Goal: Task Accomplishment & Management: Manage account settings

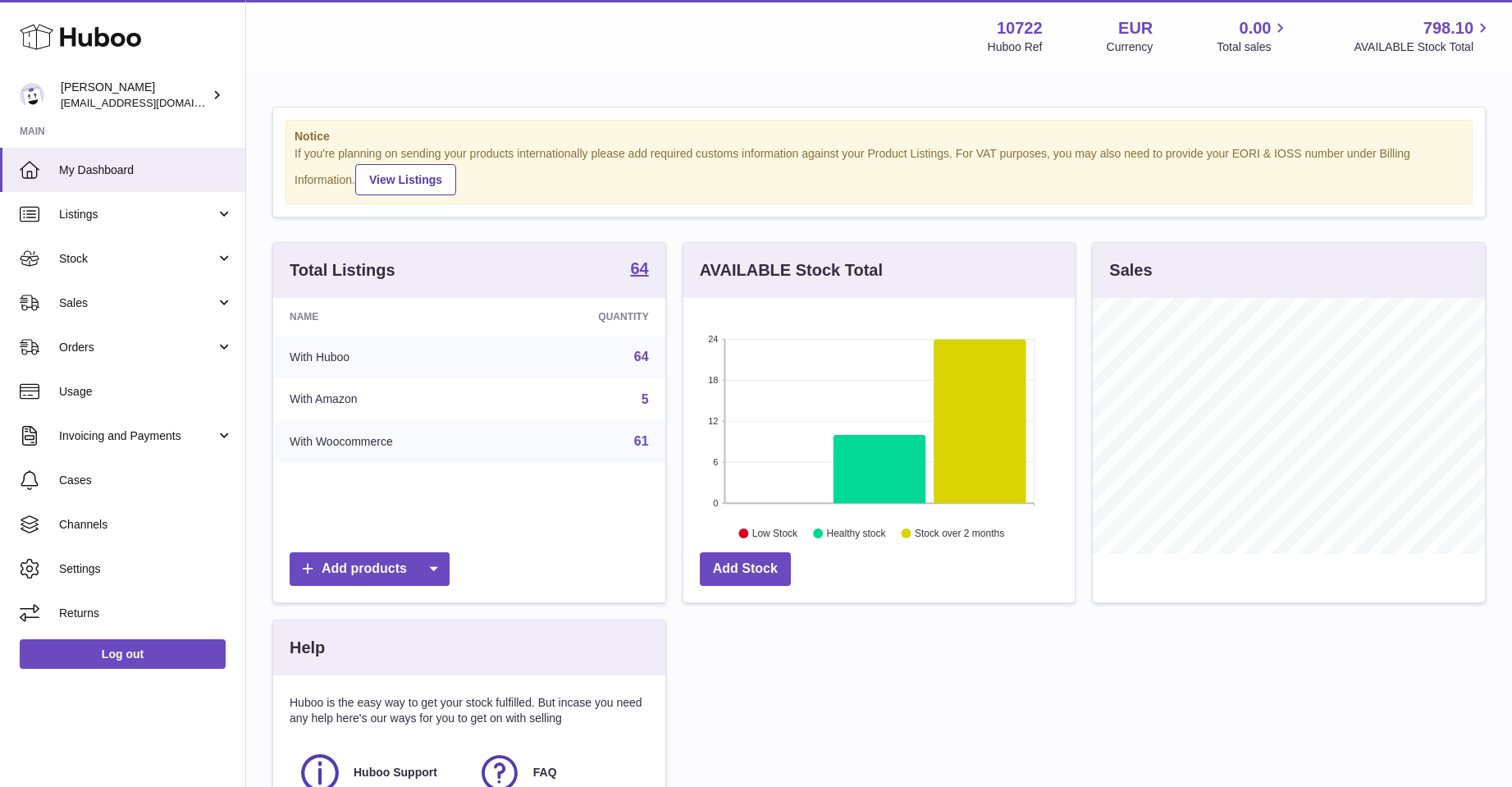
scroll to position [256, 391]
click at [113, 169] on span "My Dashboard" at bounding box center [146, 170] width 174 height 15
click at [65, 304] on span "Sales" at bounding box center [136, 303] width 156 height 15
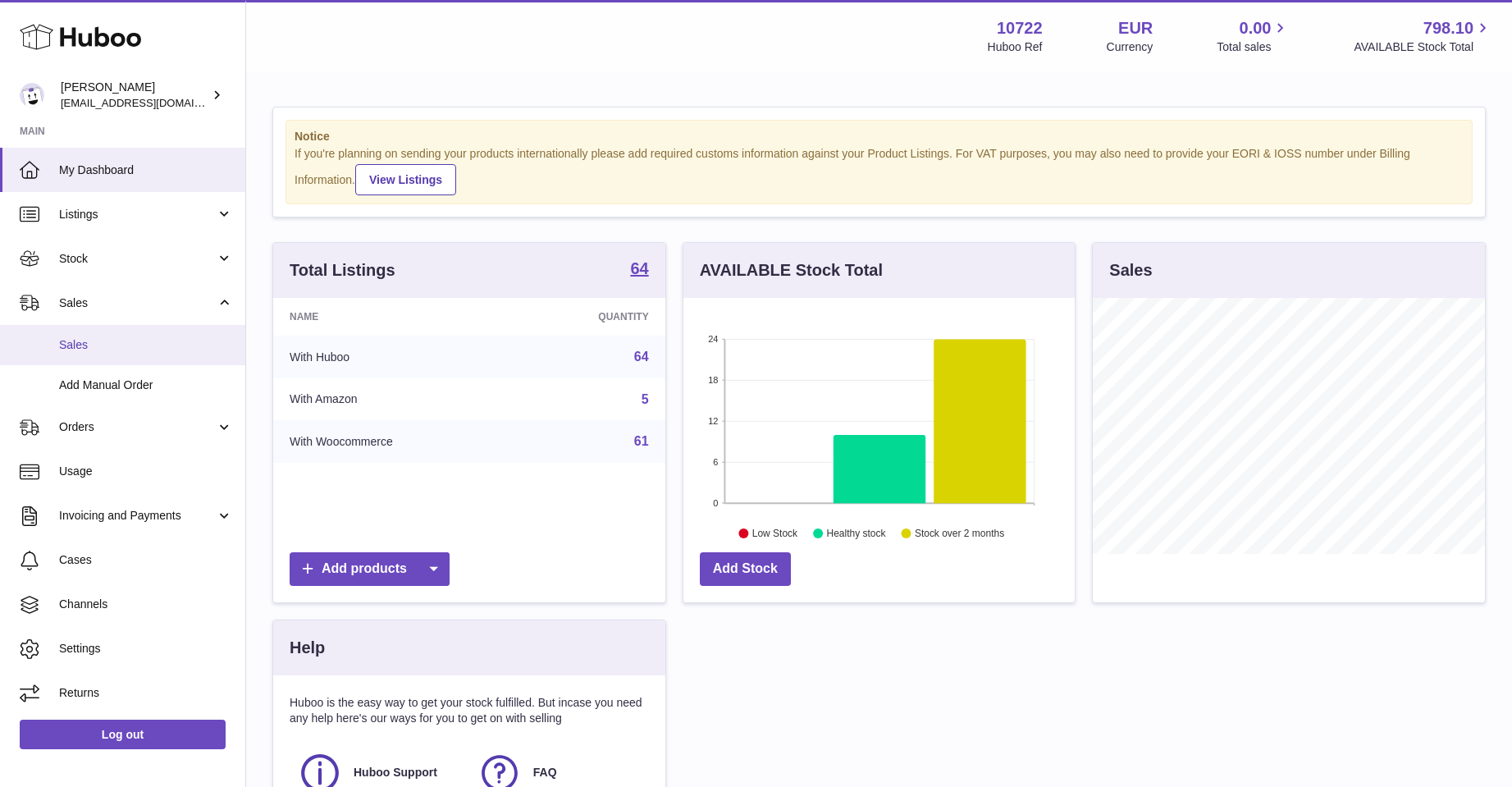
click at [71, 341] on span "Sales" at bounding box center [146, 345] width 174 height 15
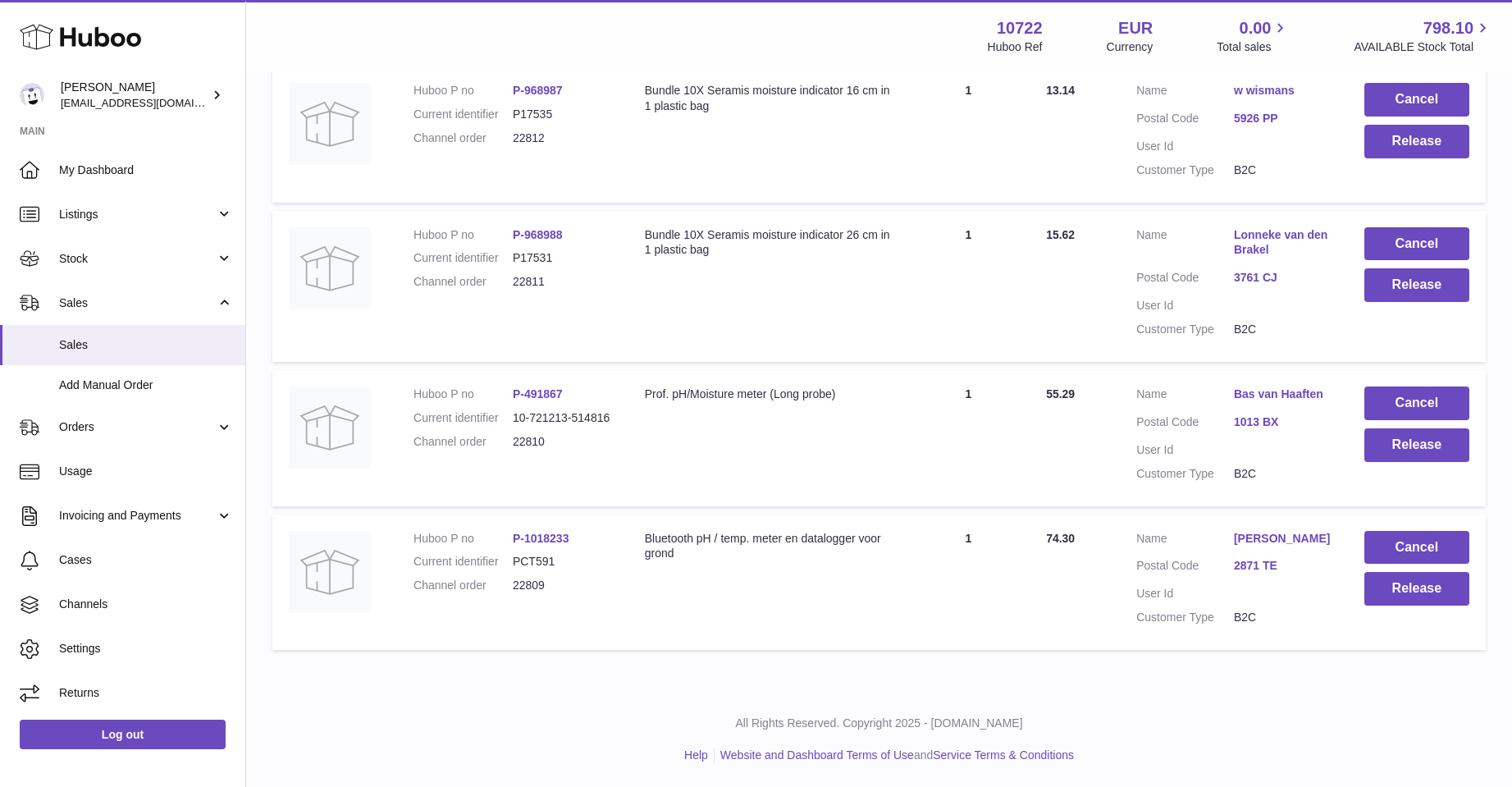
scroll to position [491, 0]
click at [1441, 535] on button "Cancel" at bounding box center [1416, 547] width 105 height 34
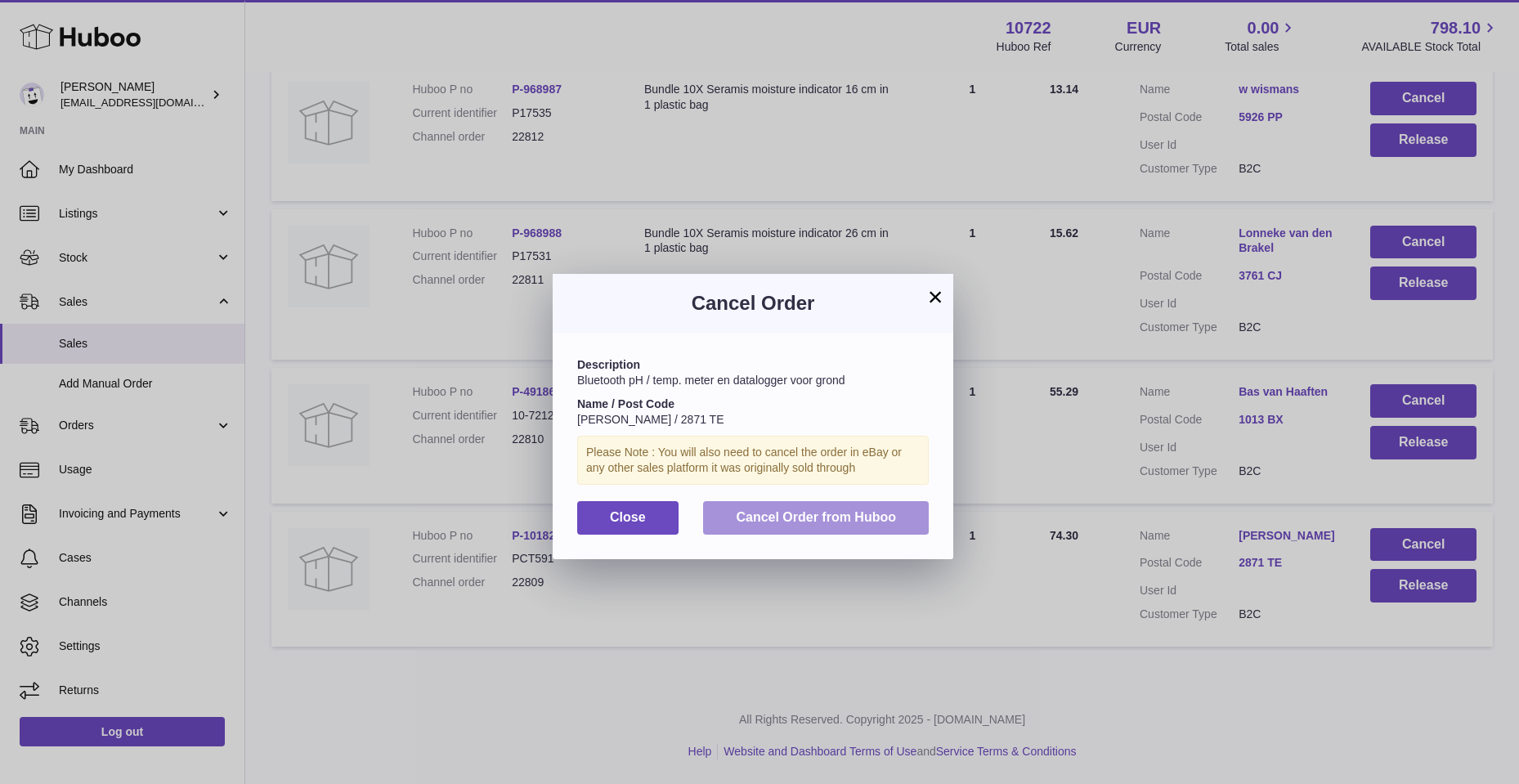
click at [742, 514] on span "Cancel Order from Huboo" at bounding box center [816, 517] width 160 height 14
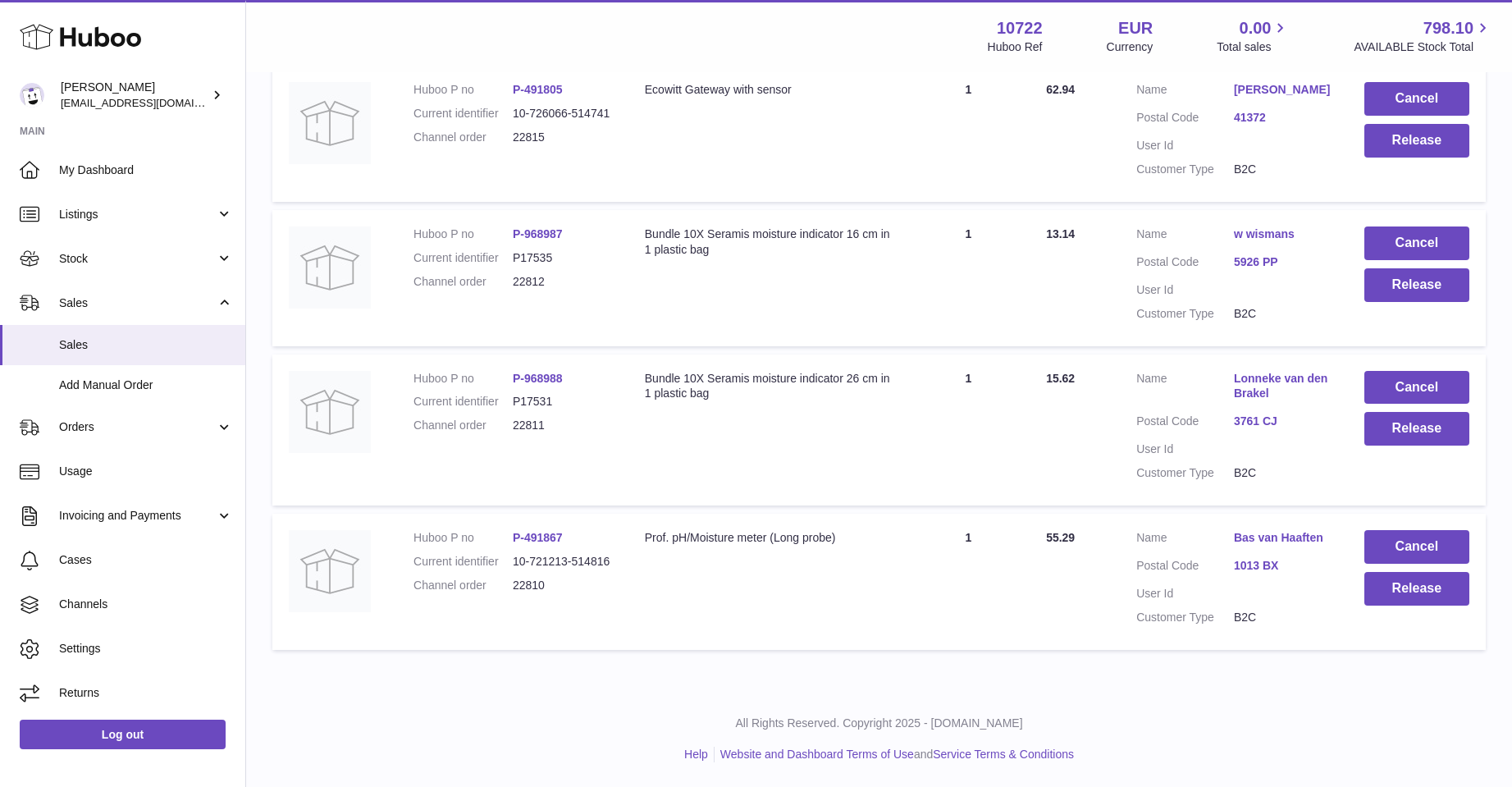
scroll to position [347, 0]
click at [1390, 544] on button "Cancel" at bounding box center [1416, 547] width 105 height 34
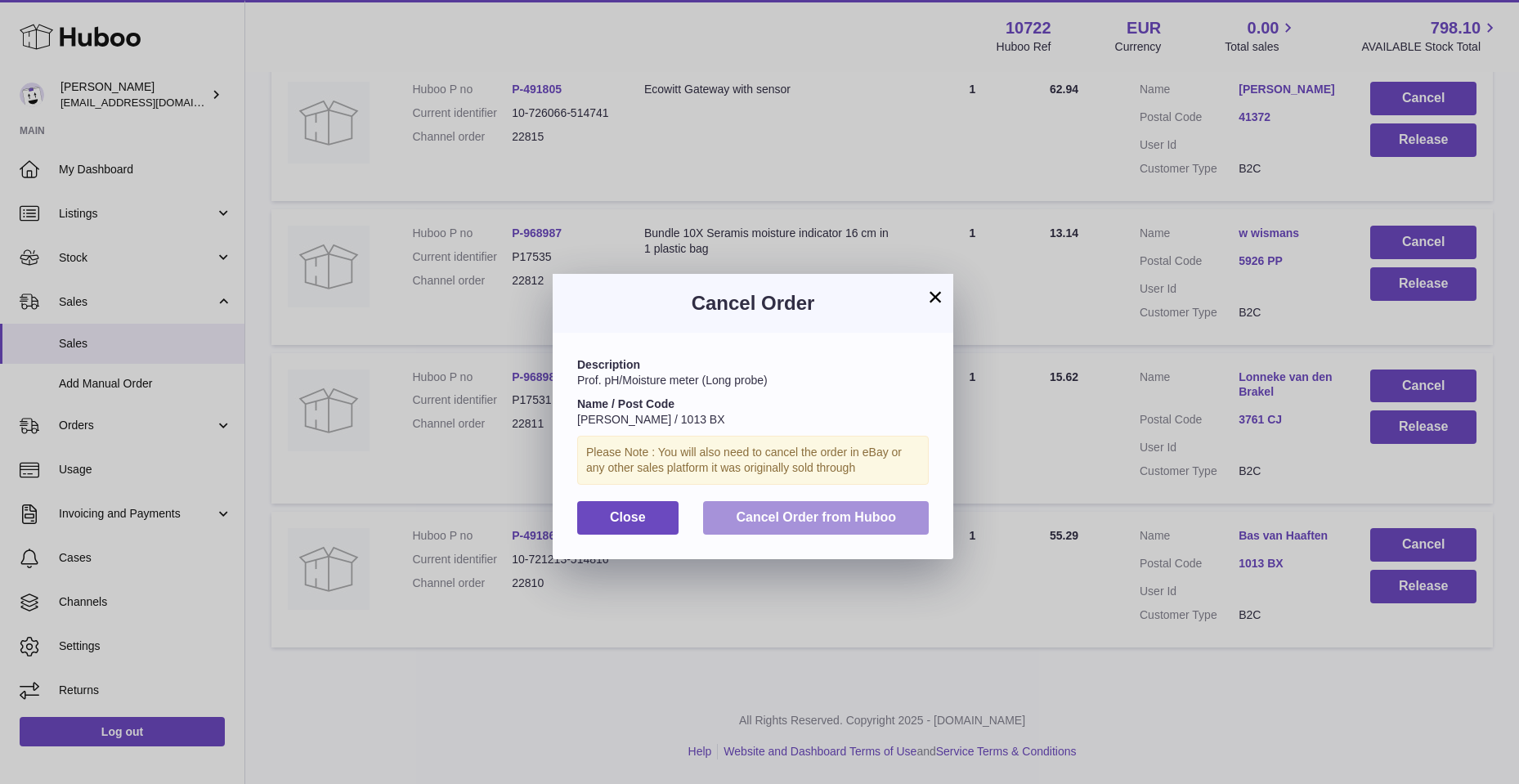
click at [811, 508] on button "Cancel Order from Huboo" at bounding box center [815, 518] width 225 height 34
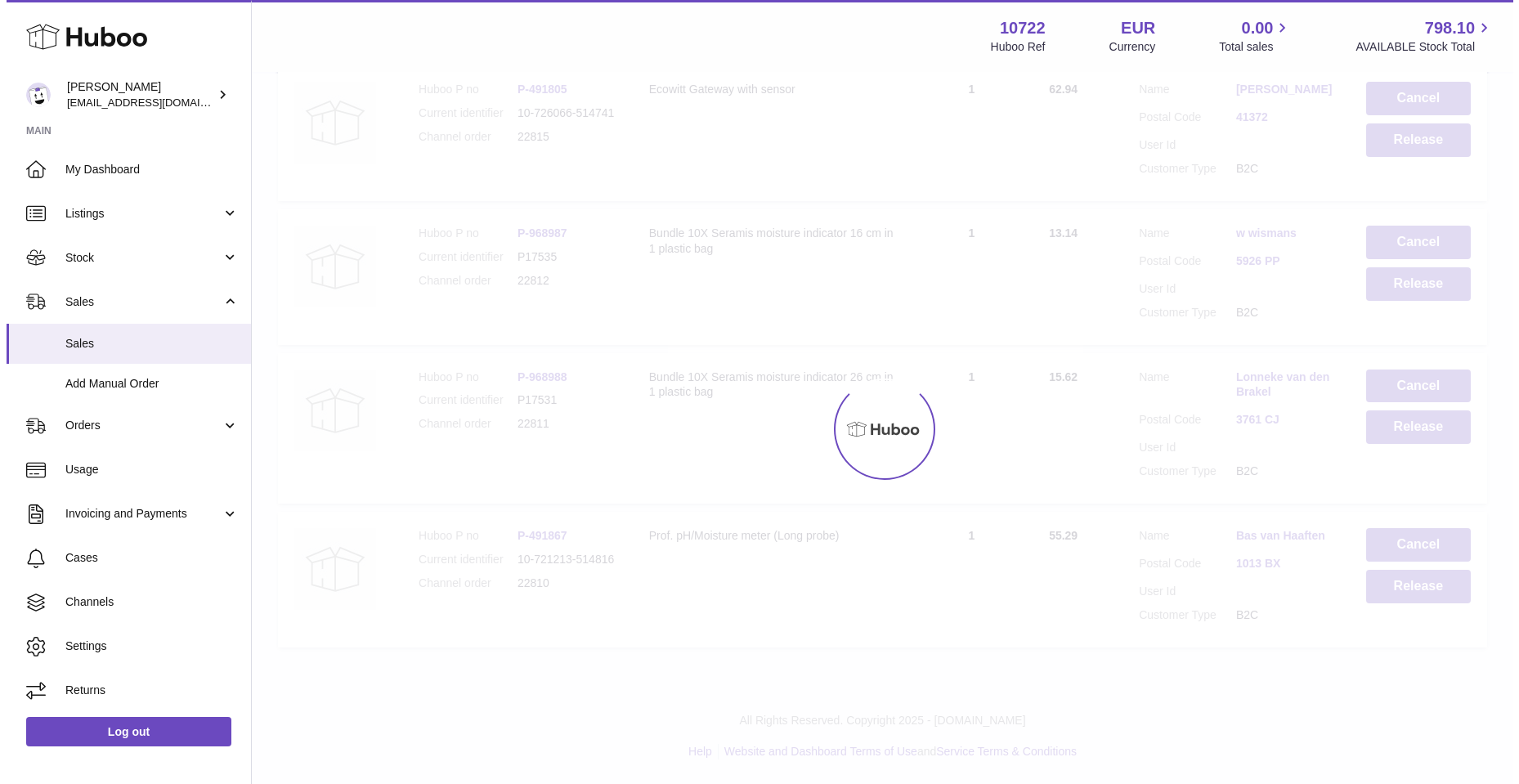
scroll to position [202, 0]
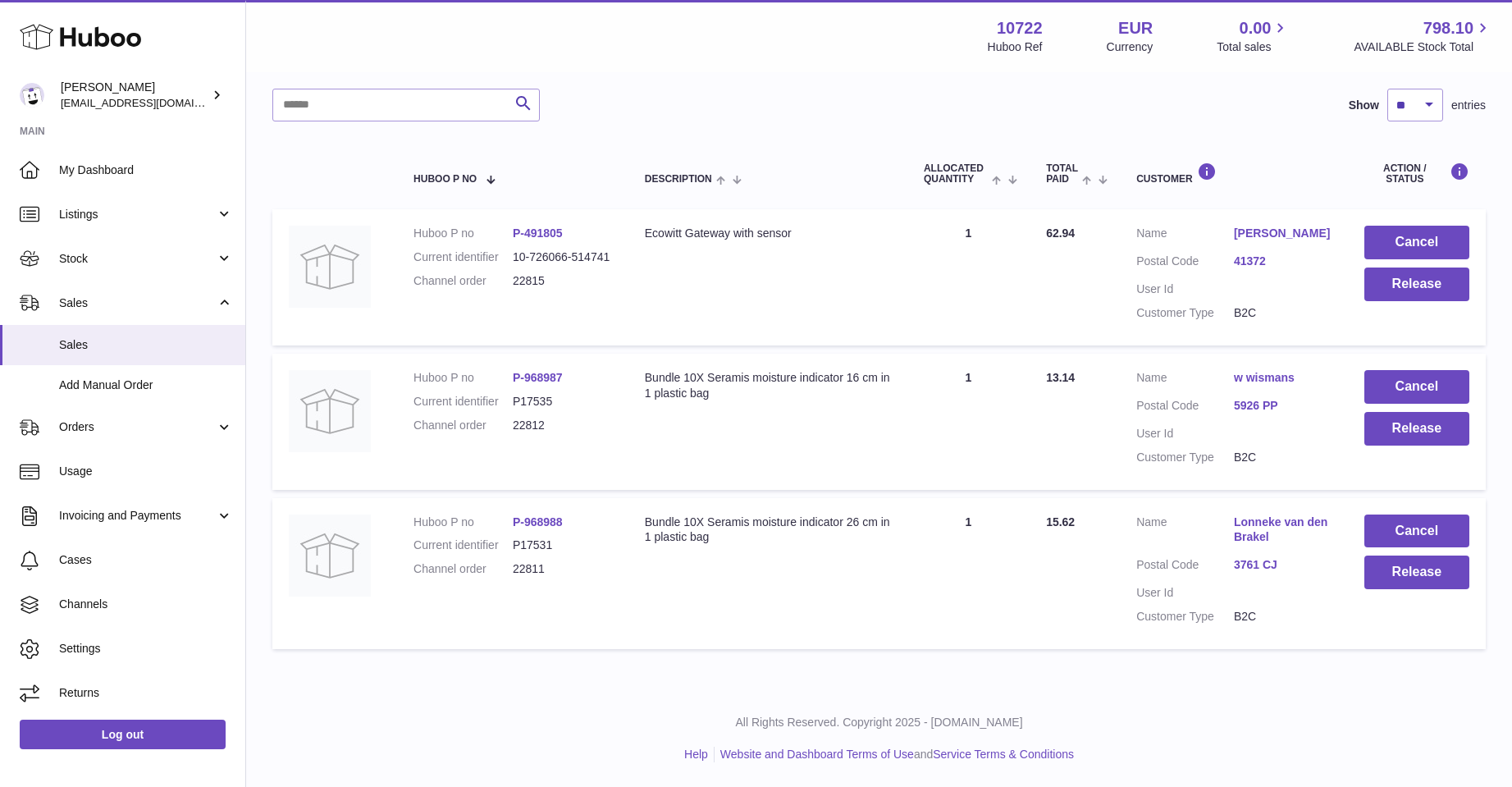
click at [1258, 526] on link "Lonneke van den Brakel" at bounding box center [1282, 529] width 98 height 31
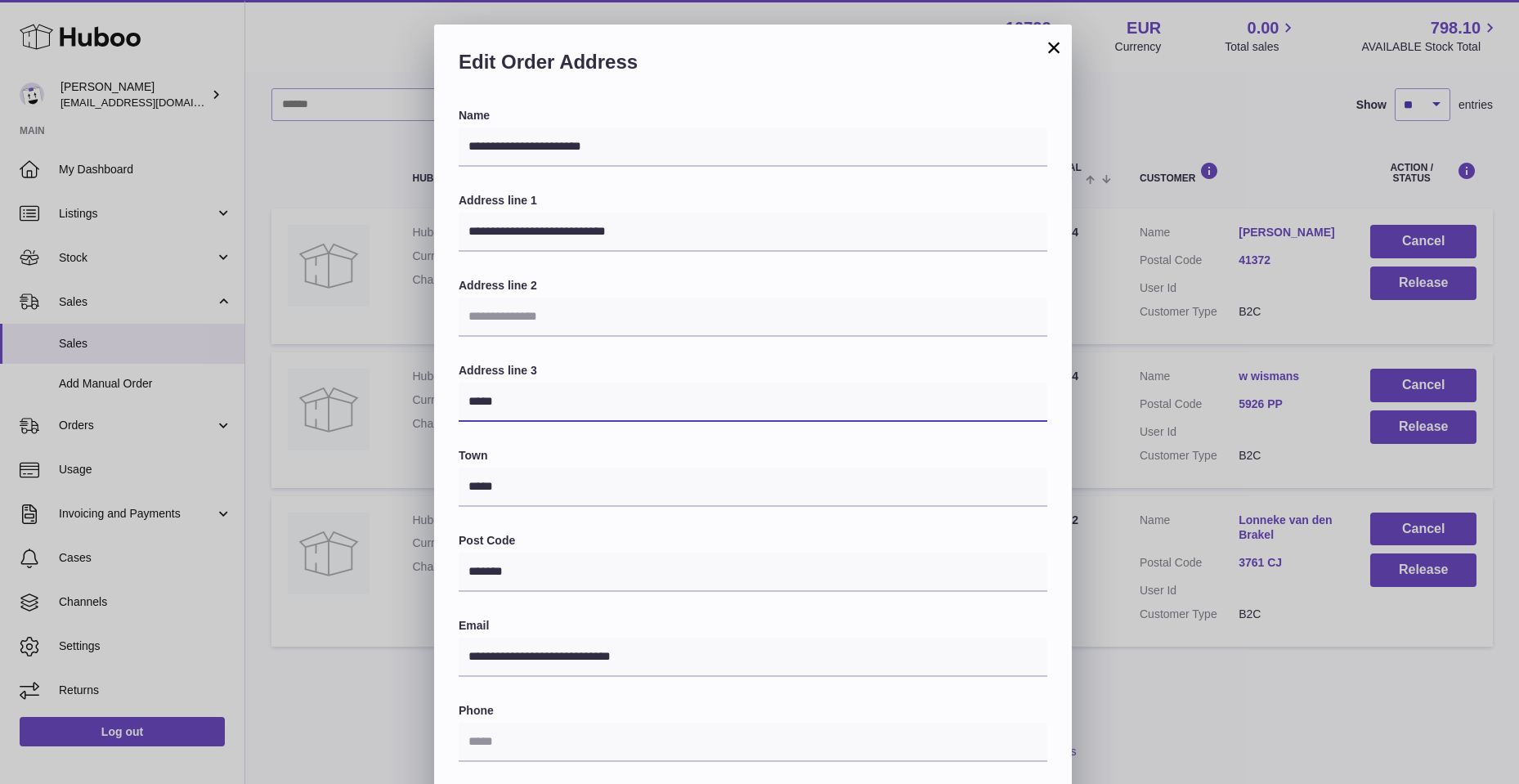
drag, startPoint x: 482, startPoint y: 398, endPoint x: 540, endPoint y: 396, distance: 58.0
click at [540, 396] on input "*****" at bounding box center [753, 402] width 589 height 40
type input "*"
click at [651, 465] on div "Town *****" at bounding box center [753, 477] width 589 height 58
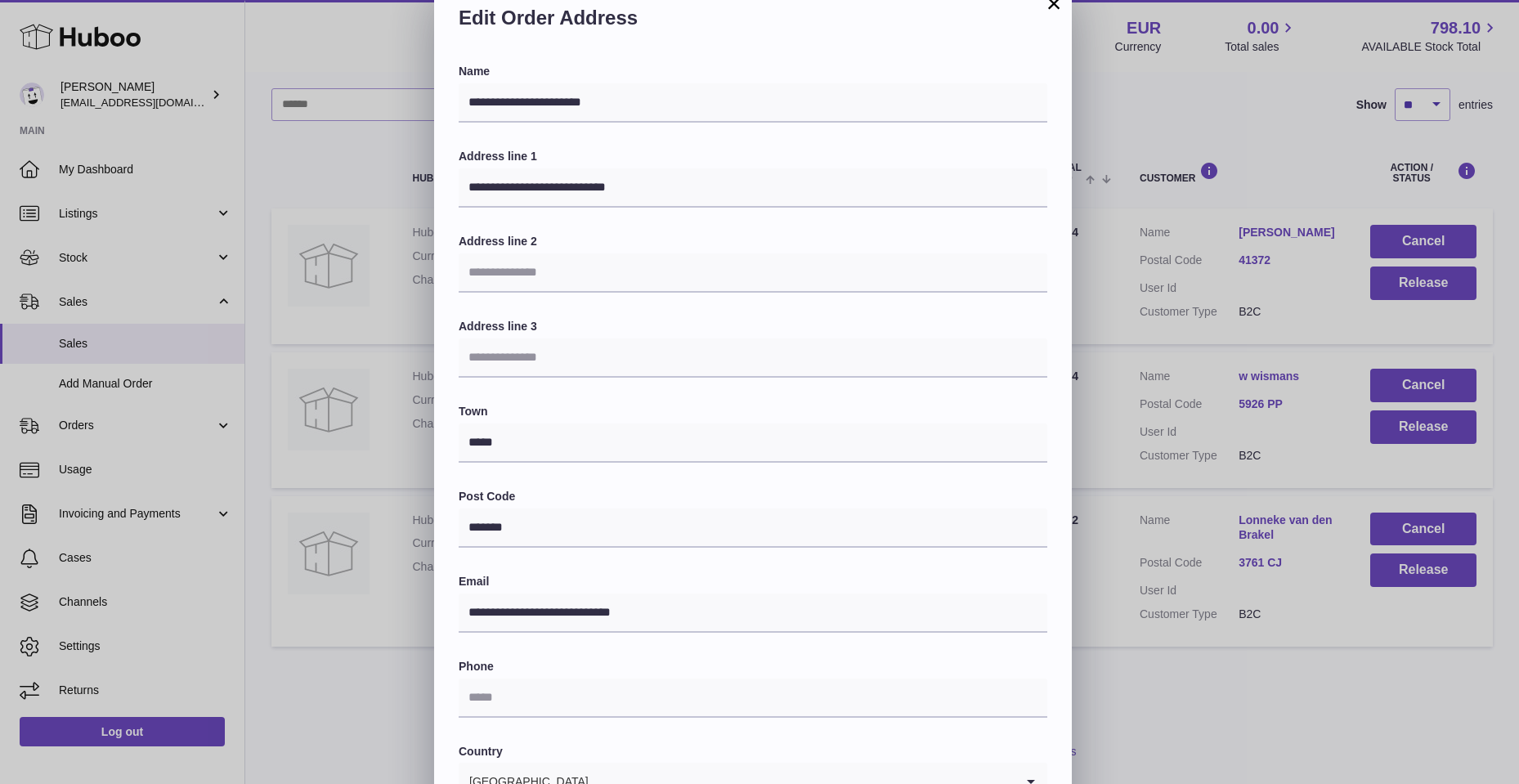
scroll to position [82, 0]
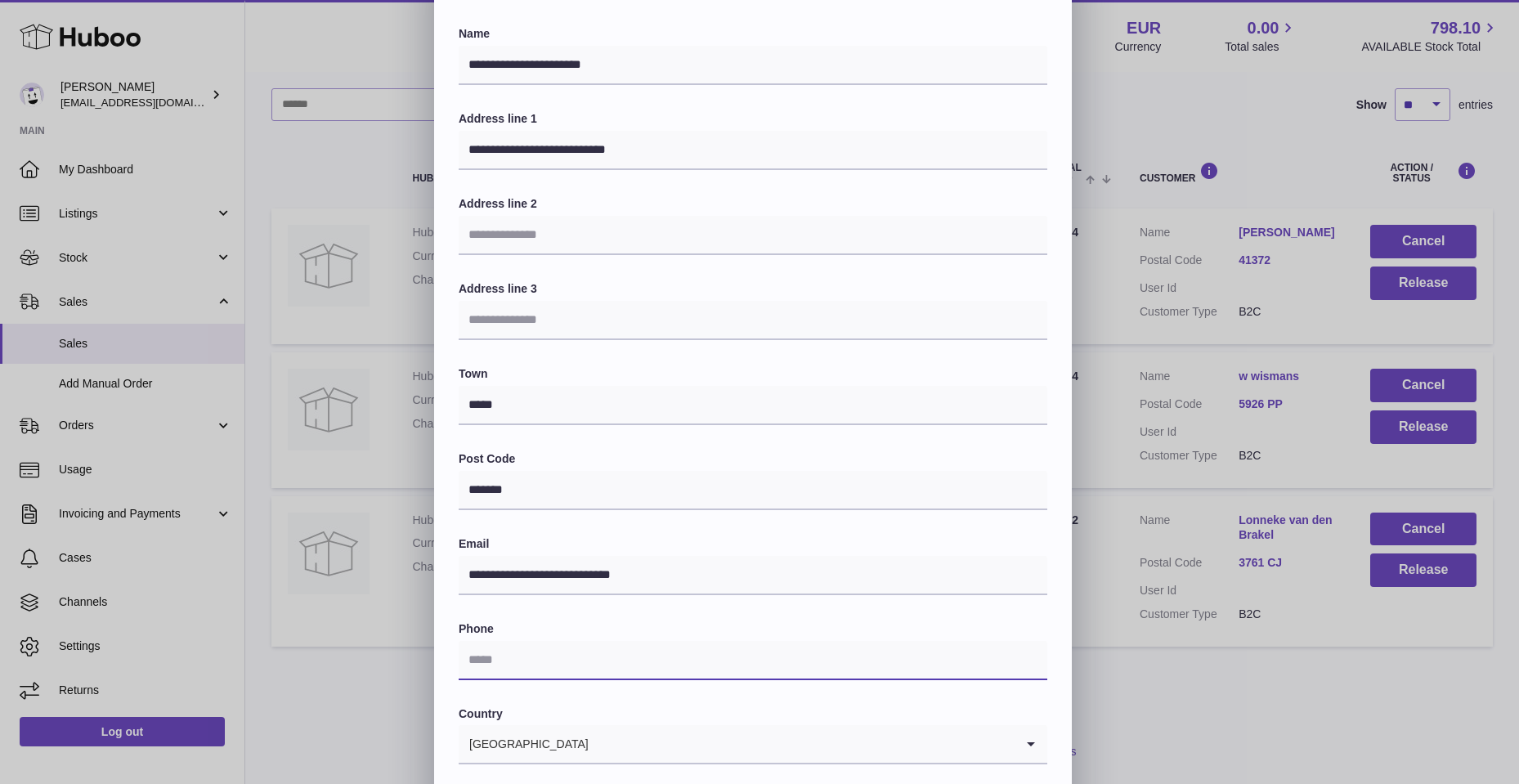
click at [509, 670] on input "text" at bounding box center [753, 660] width 589 height 40
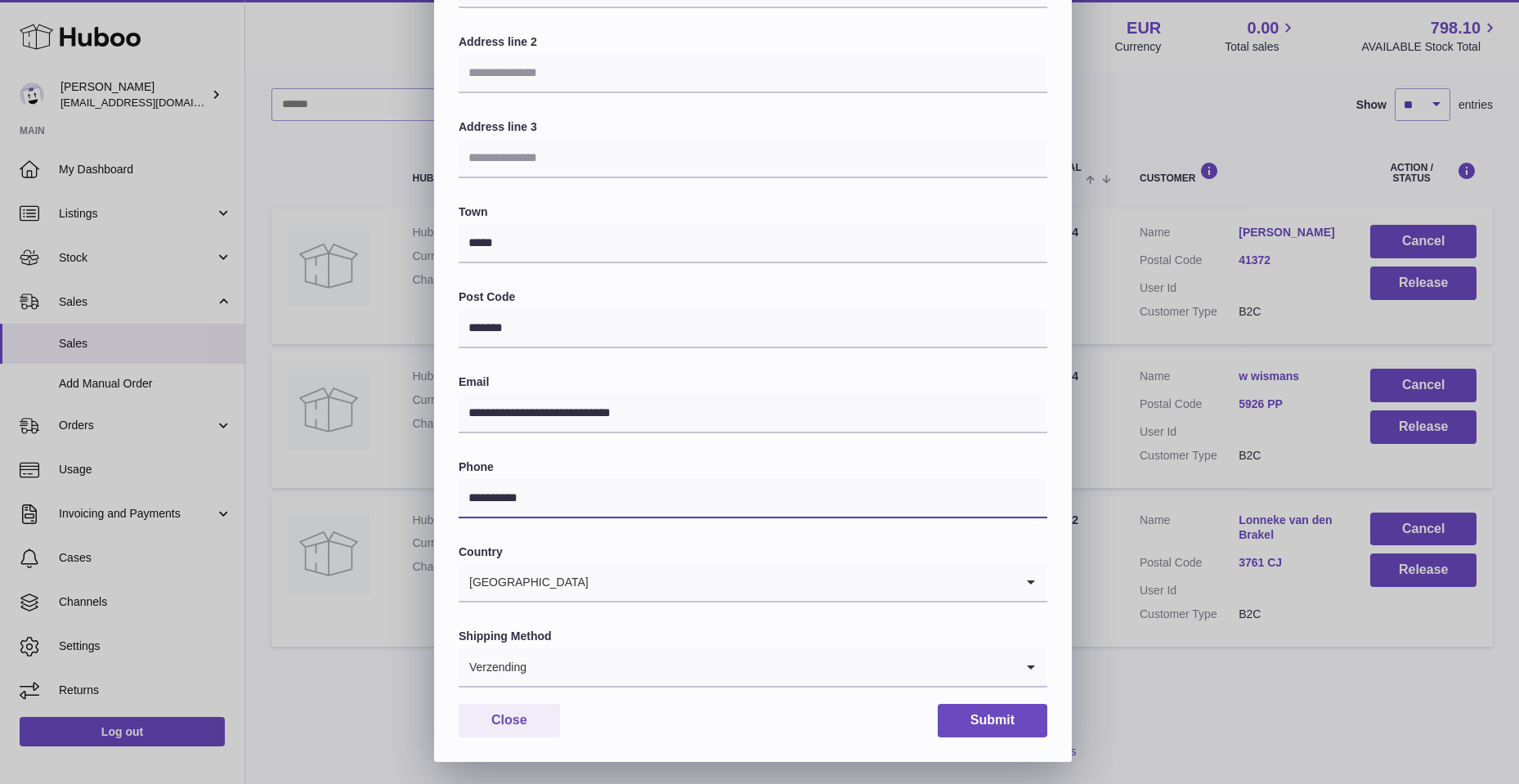
scroll to position [245, 0]
type input "**********"
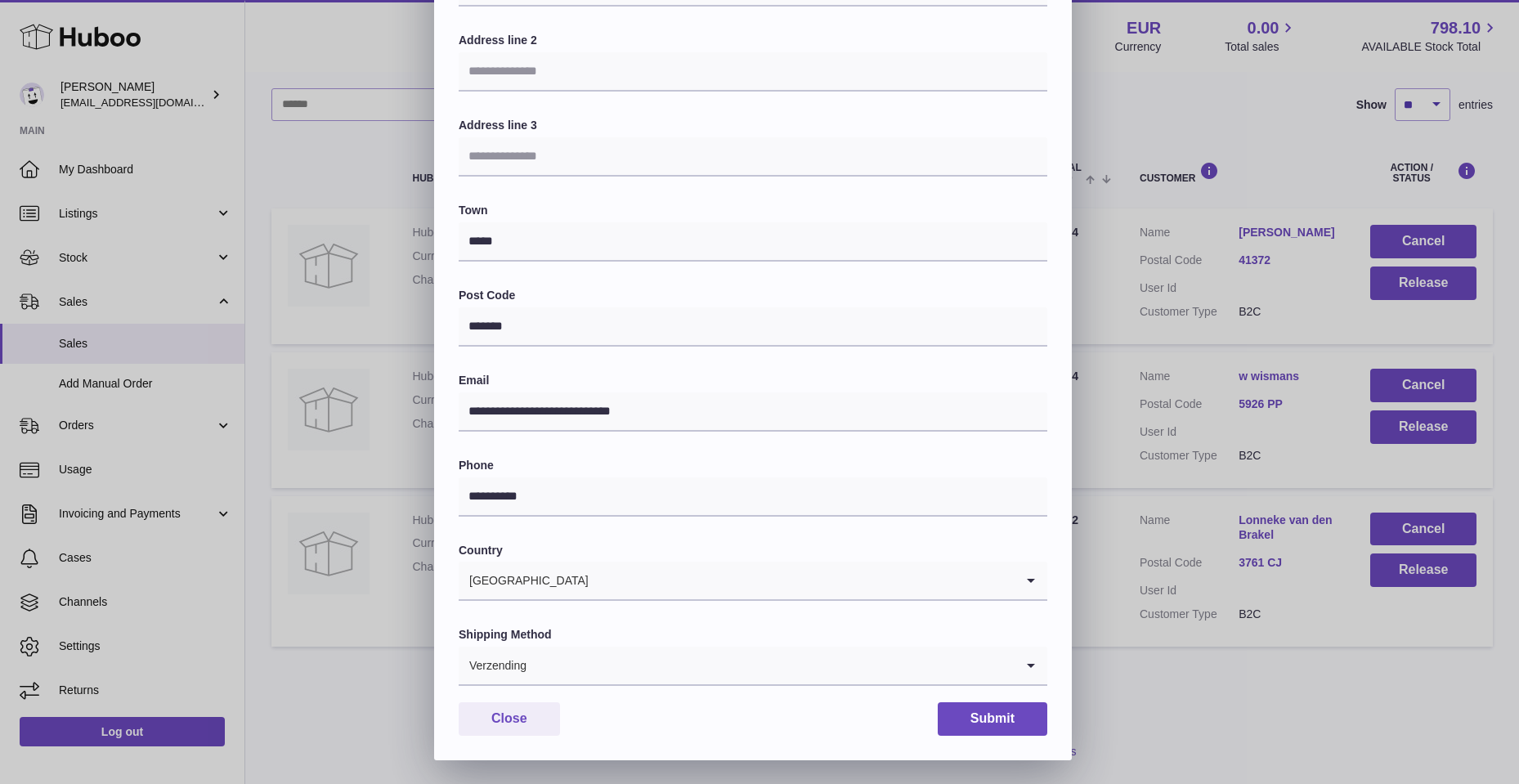
click at [1030, 659] on icon "Search for option" at bounding box center [1030, 665] width 33 height 38
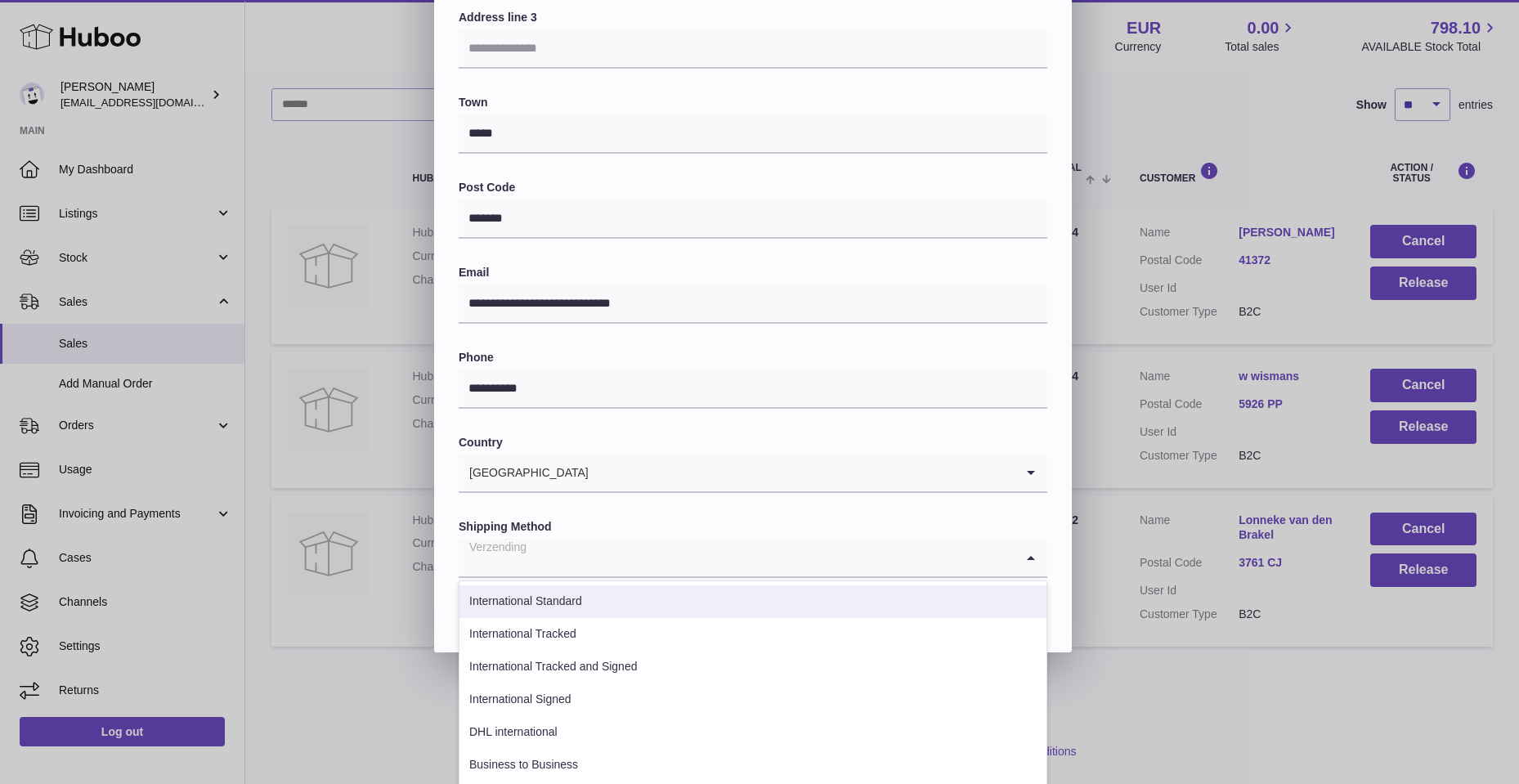
scroll to position [356, 0]
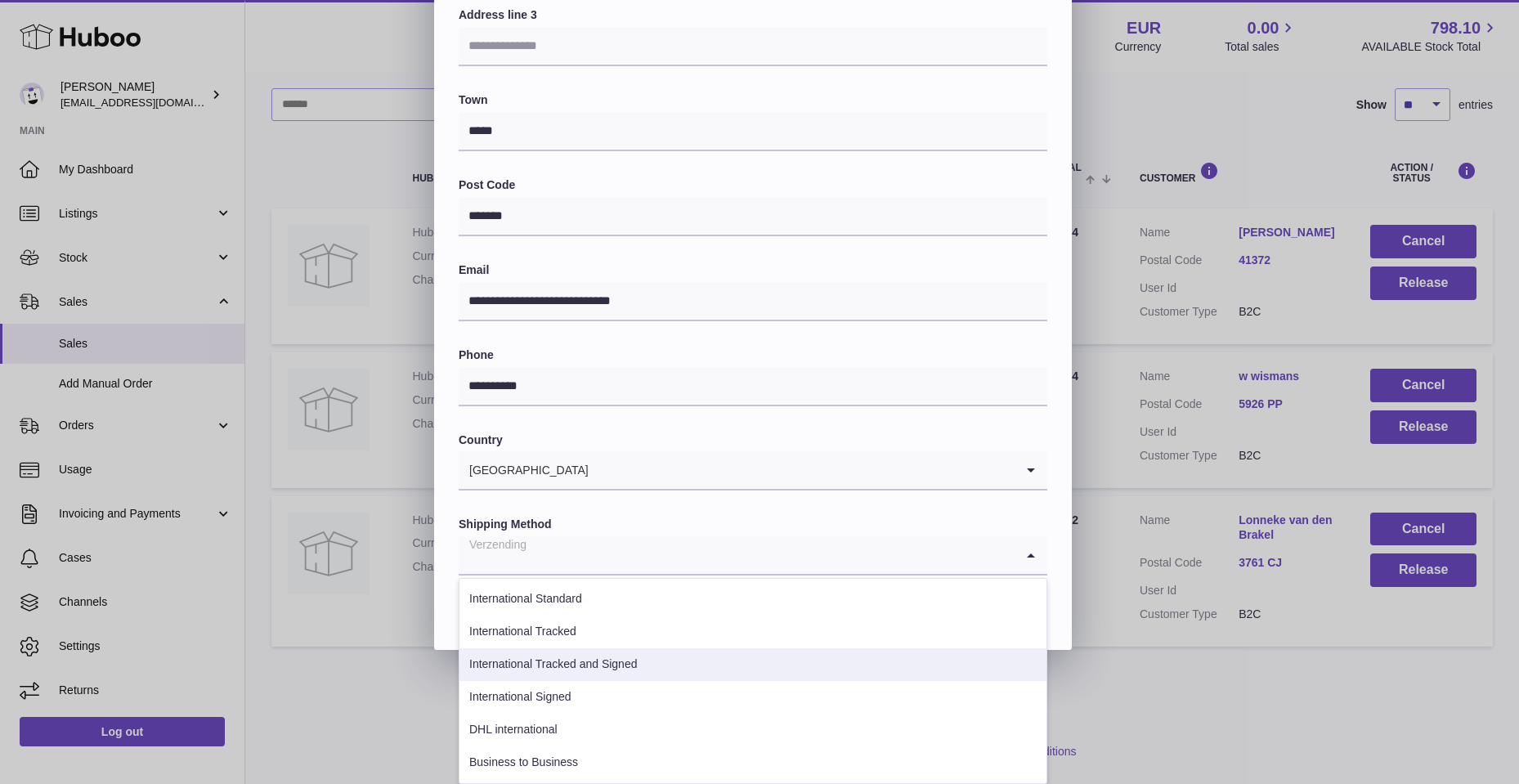
click at [537, 664] on li "International Tracked and Signed" at bounding box center [753, 664] width 587 height 33
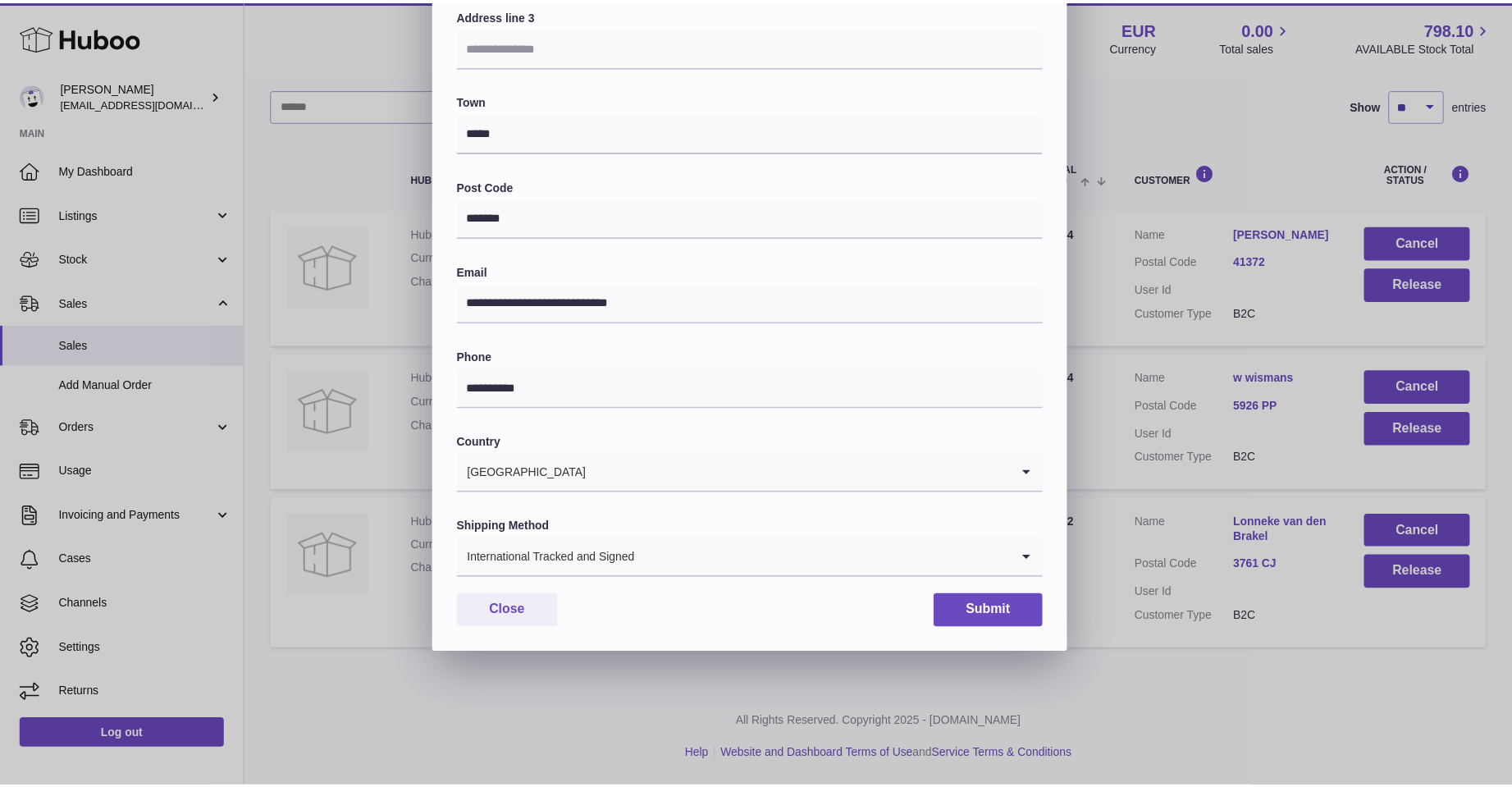
scroll to position [247, 0]
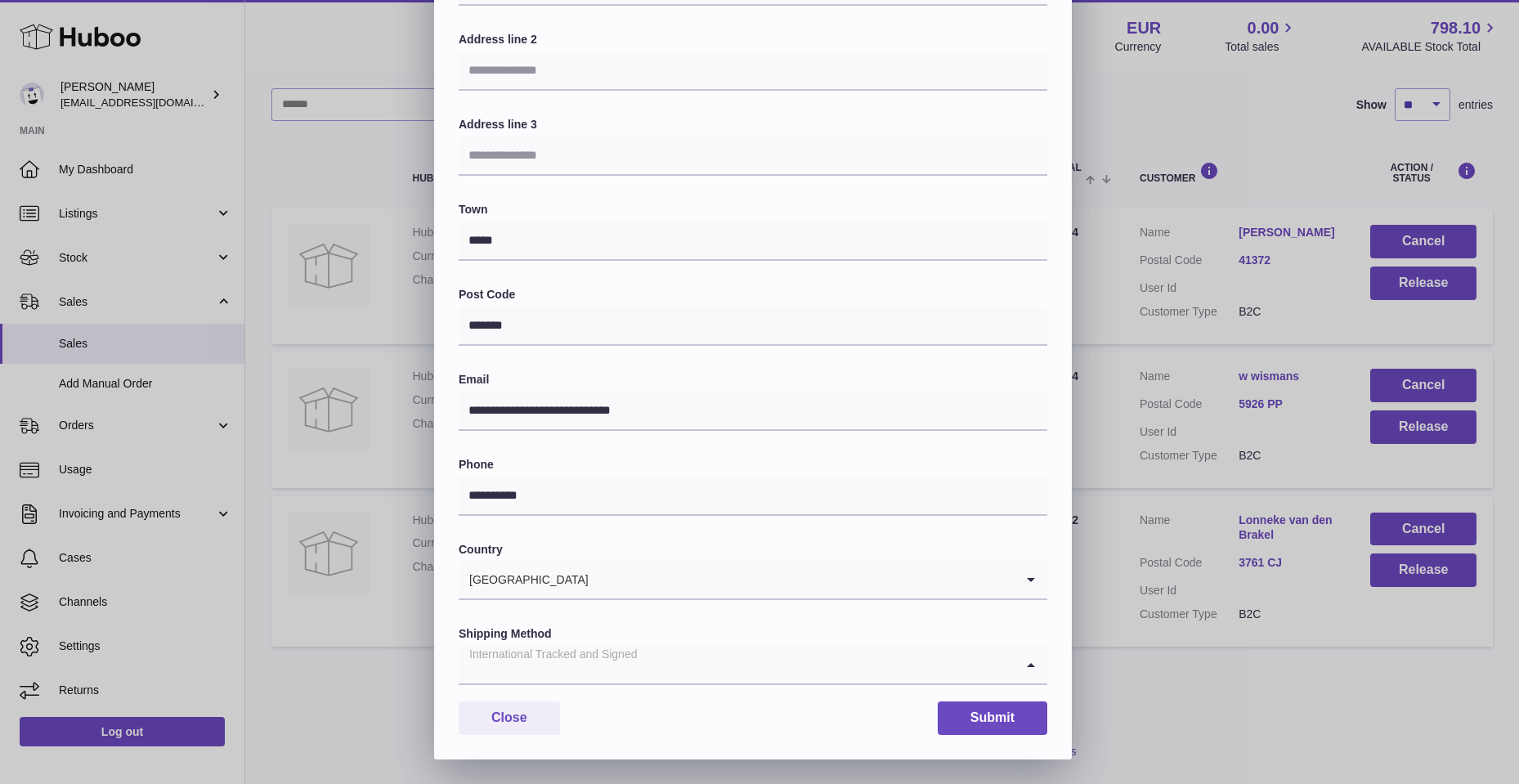
click at [1032, 663] on icon "Search for option" at bounding box center [1030, 664] width 33 height 38
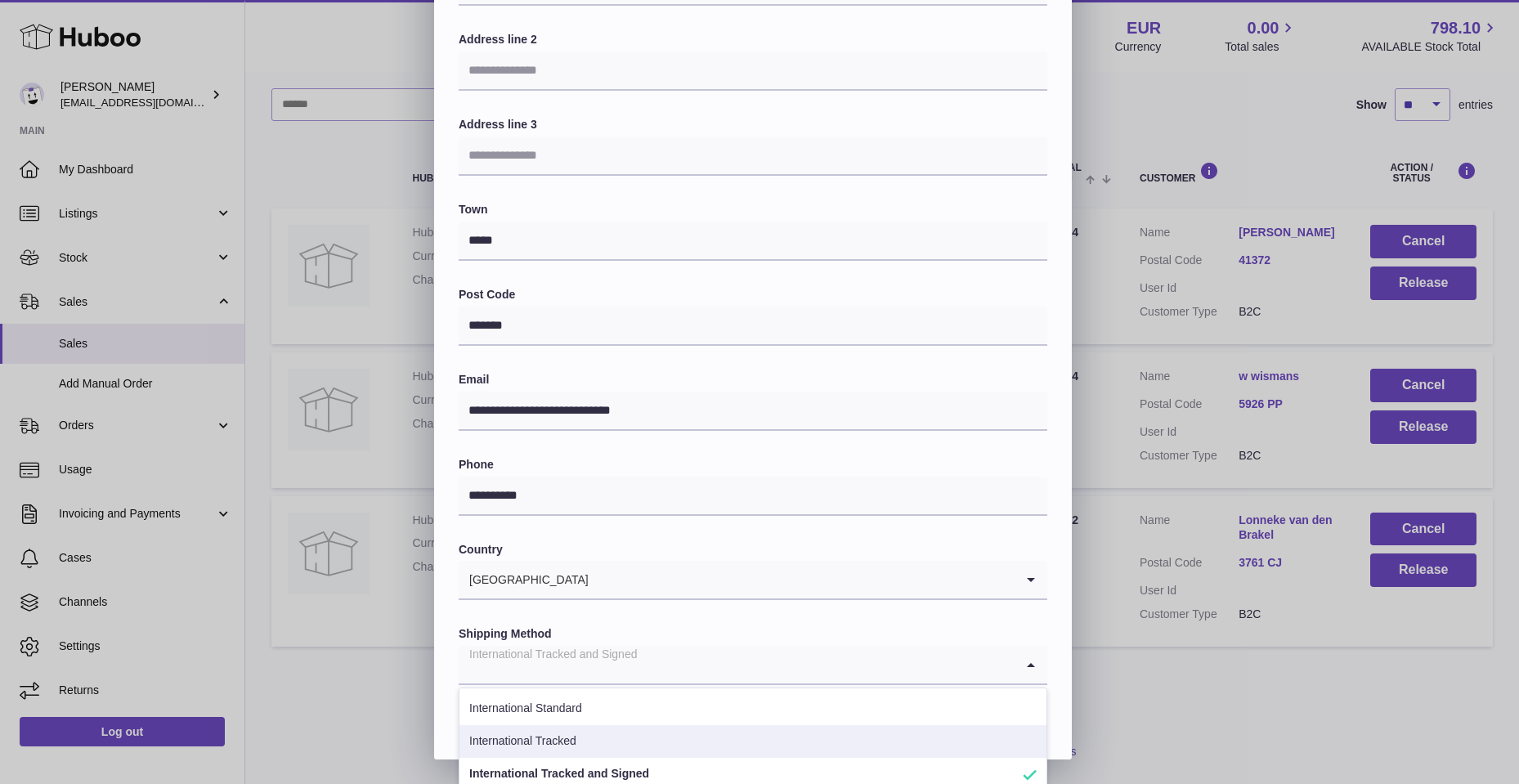
click at [483, 743] on li "International Tracked" at bounding box center [753, 741] width 587 height 33
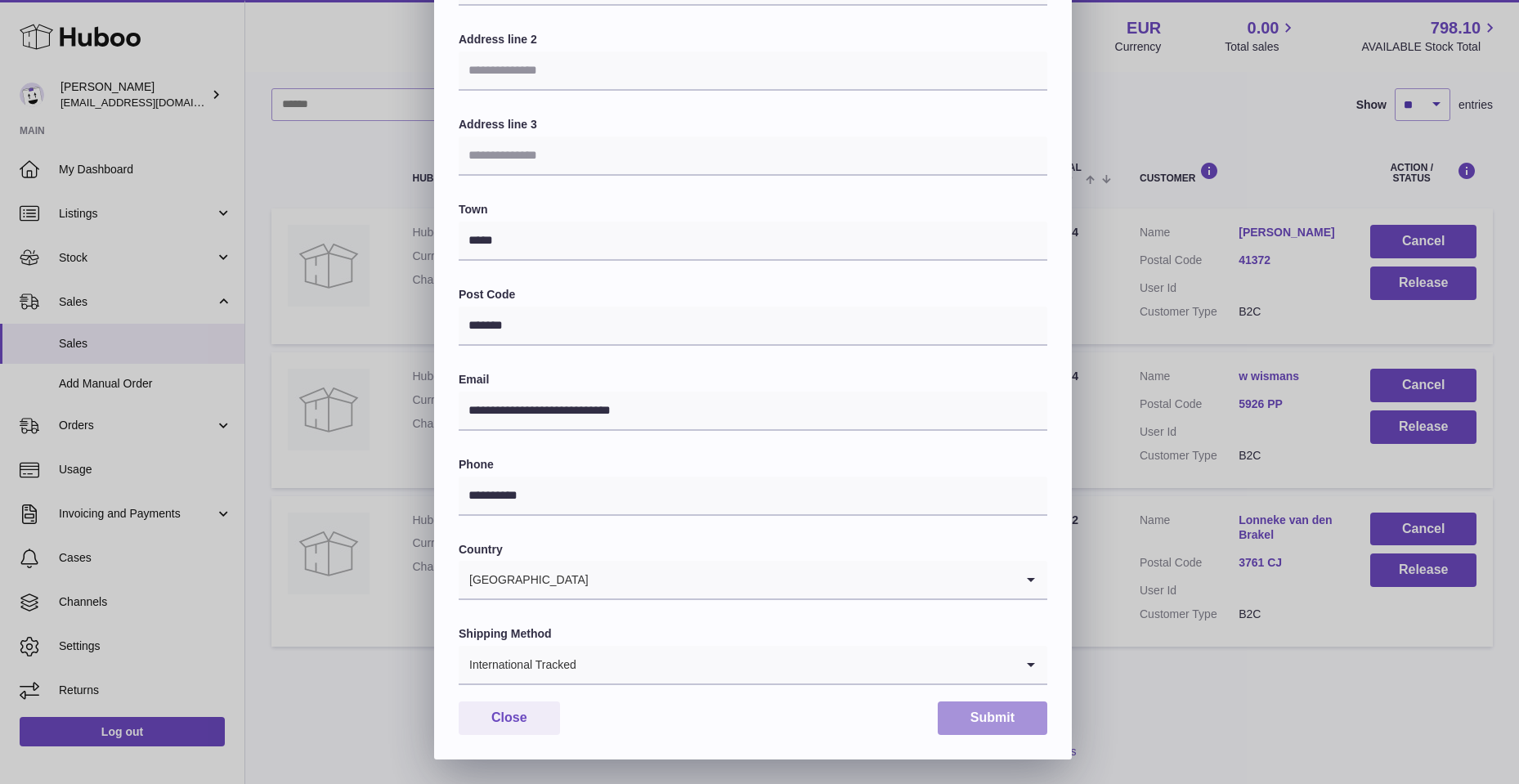
click at [995, 725] on button "Submit" at bounding box center [993, 718] width 109 height 34
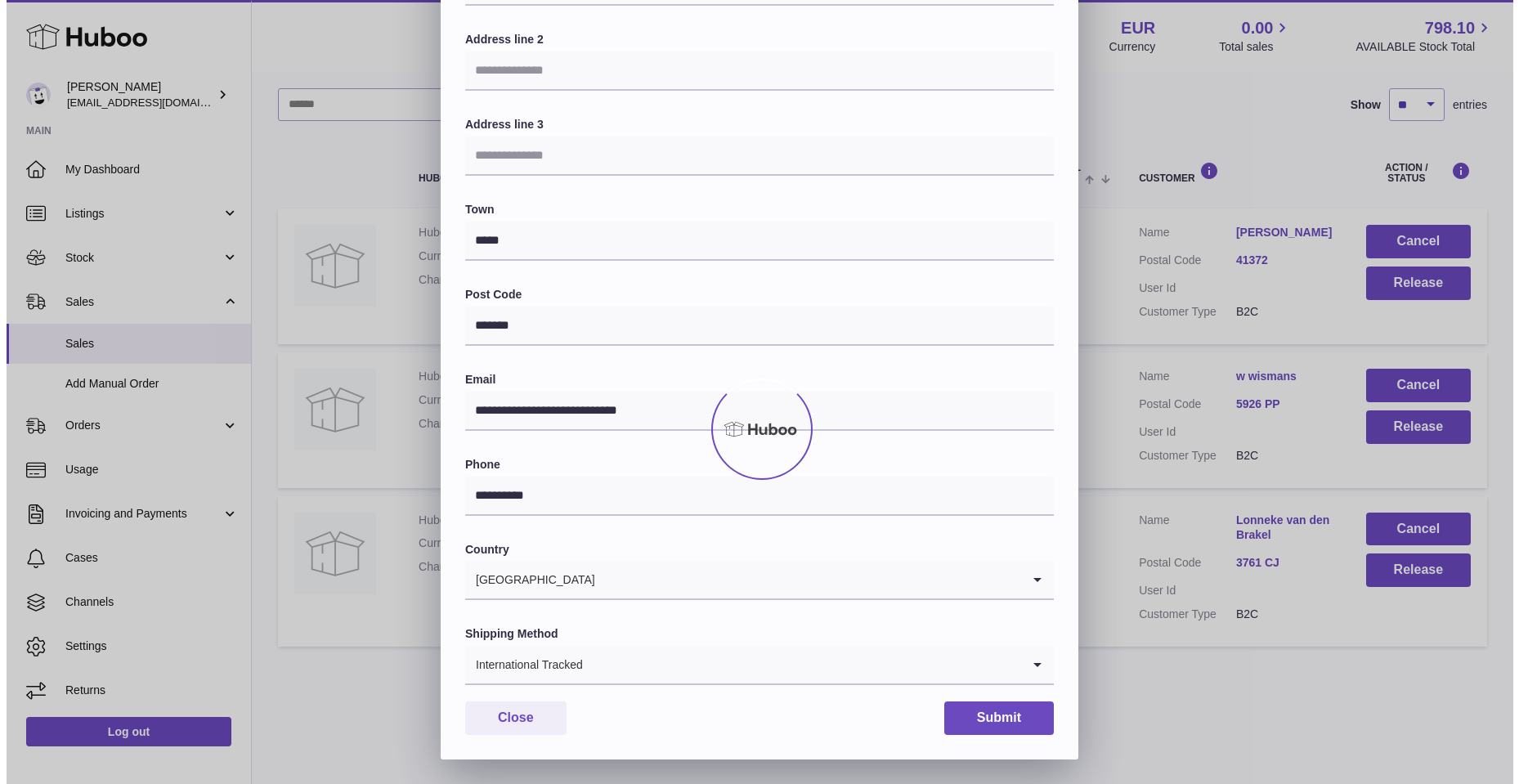
scroll to position [0, 0]
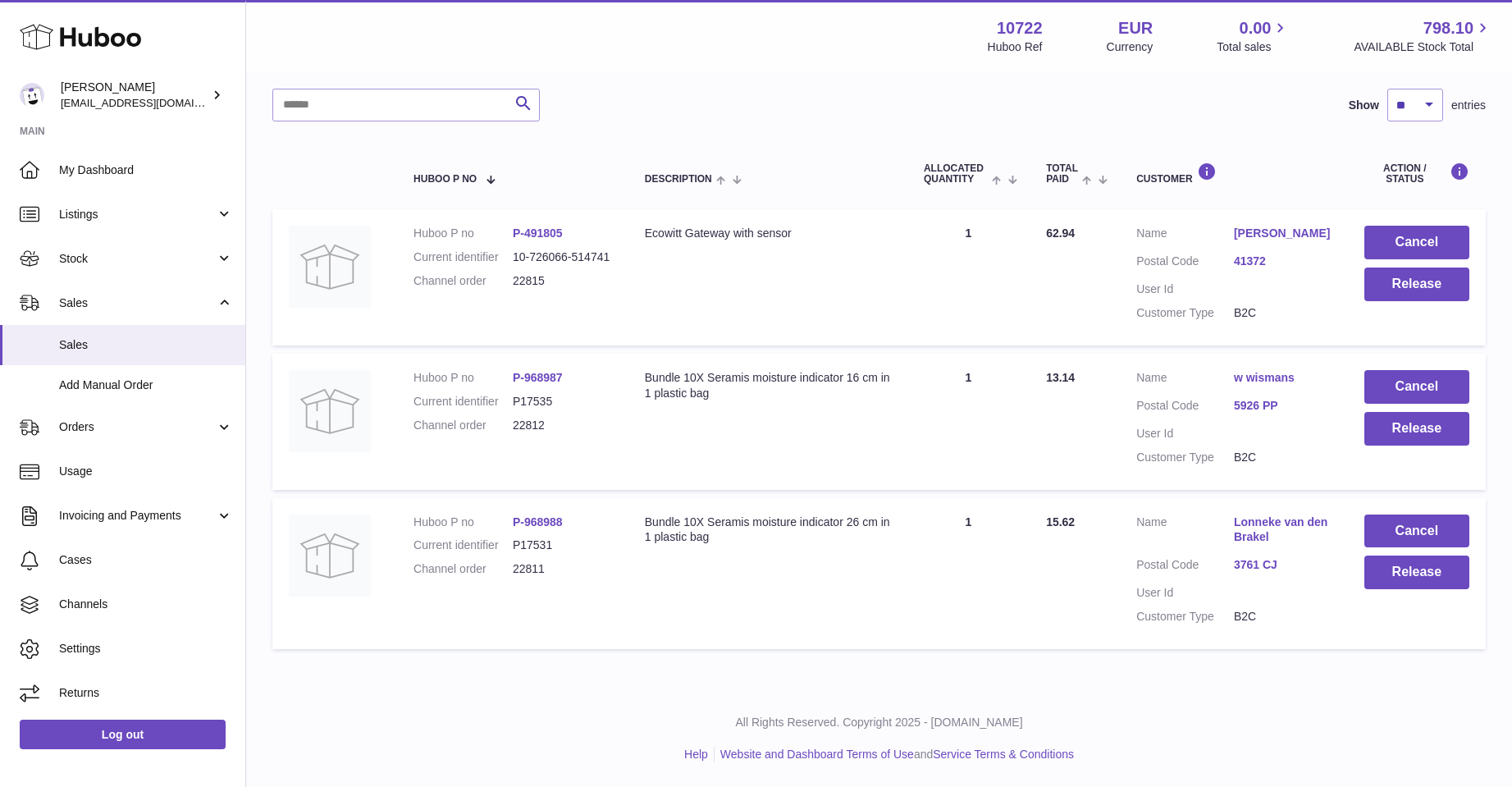
click at [1236, 371] on link "w wismans" at bounding box center [1282, 378] width 98 height 15
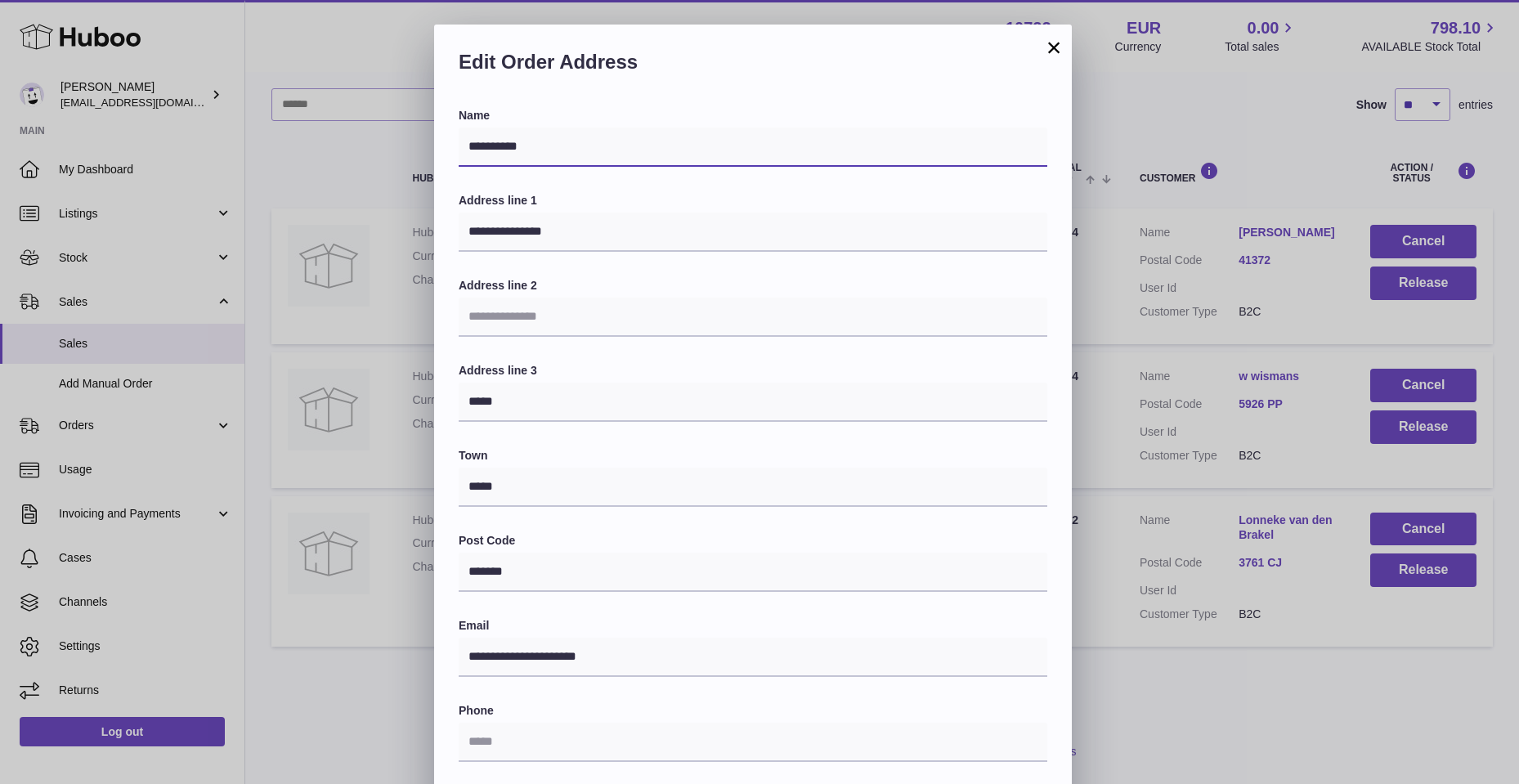
click at [476, 143] on input "*********" at bounding box center [753, 147] width 589 height 40
type input "**********"
drag, startPoint x: 462, startPoint y: 409, endPoint x: 513, endPoint y: 414, distance: 51.2
click at [513, 414] on input "*****" at bounding box center [753, 402] width 589 height 40
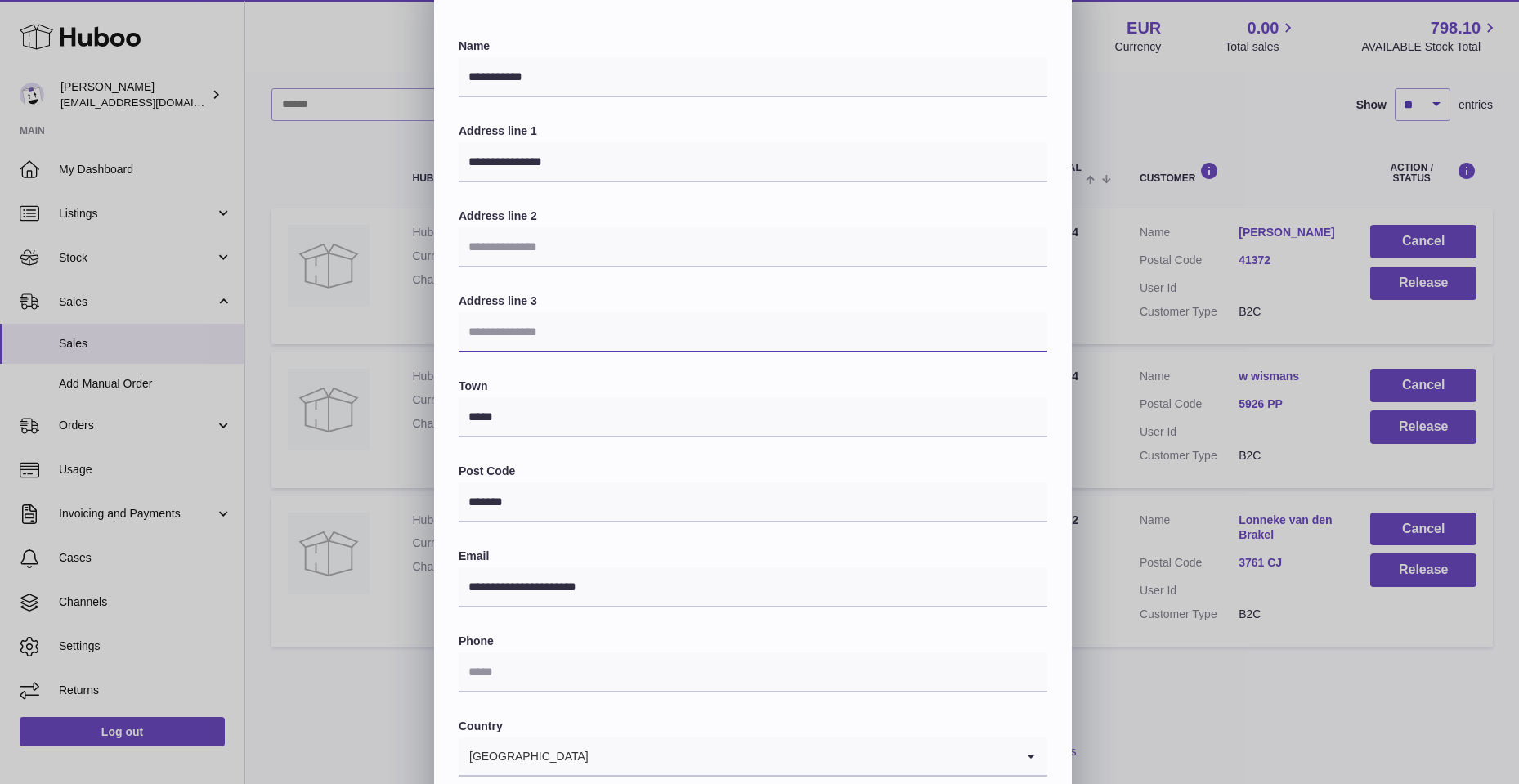
scroll to position [163, 0]
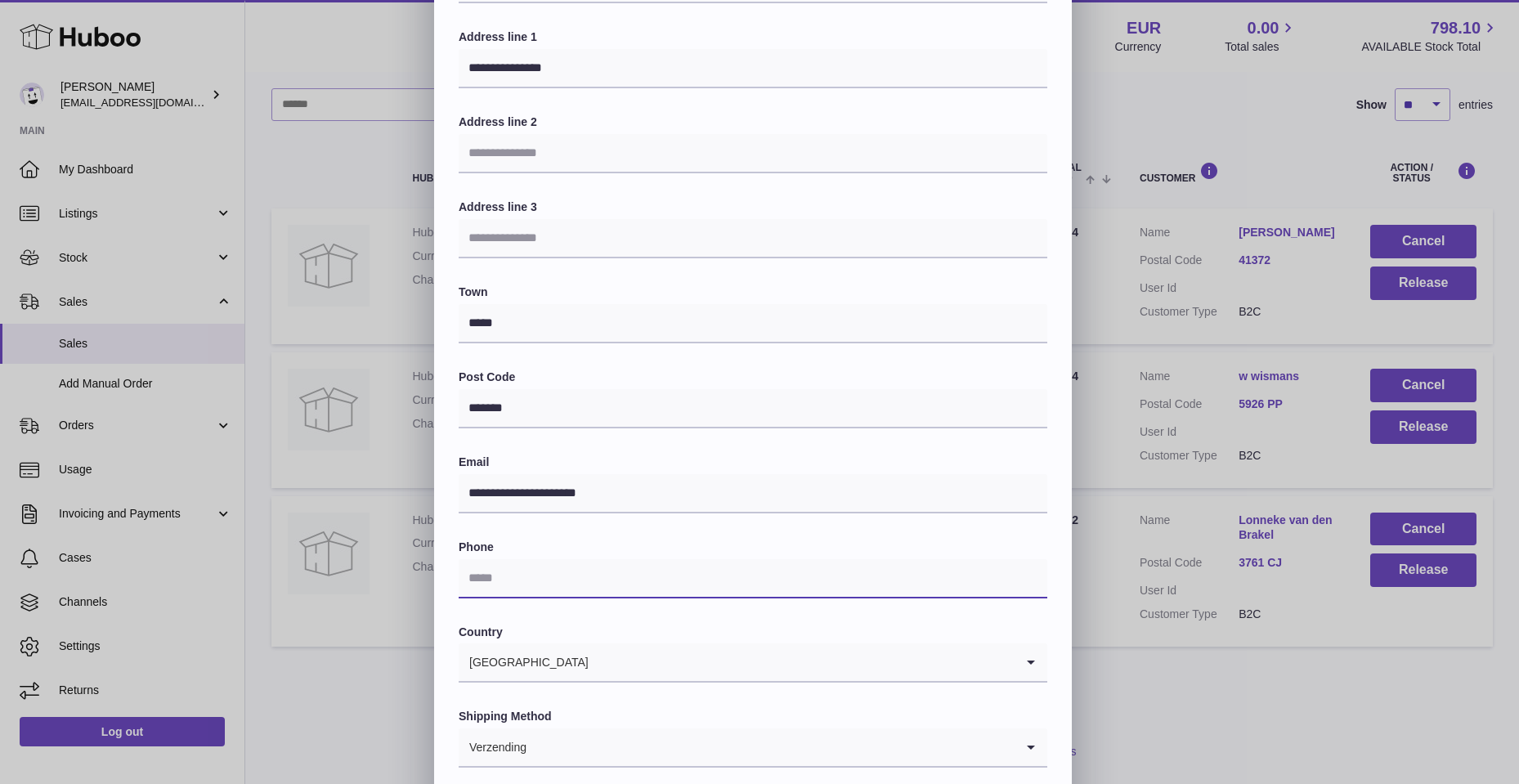
click at [484, 592] on input "text" at bounding box center [753, 579] width 589 height 40
type input "**********"
click at [1035, 746] on icon "Search for option" at bounding box center [1030, 747] width 33 height 38
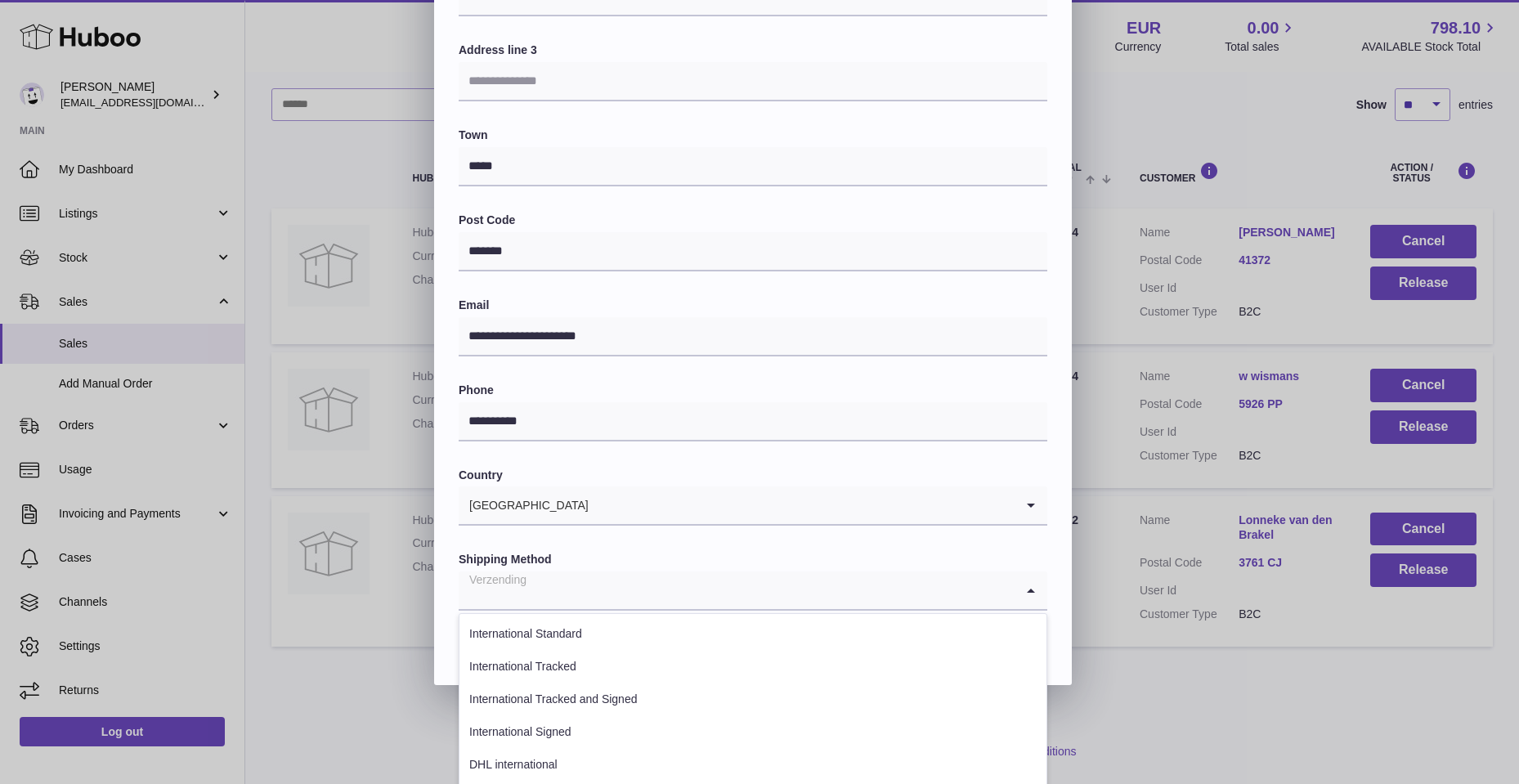
scroll to position [327, 0]
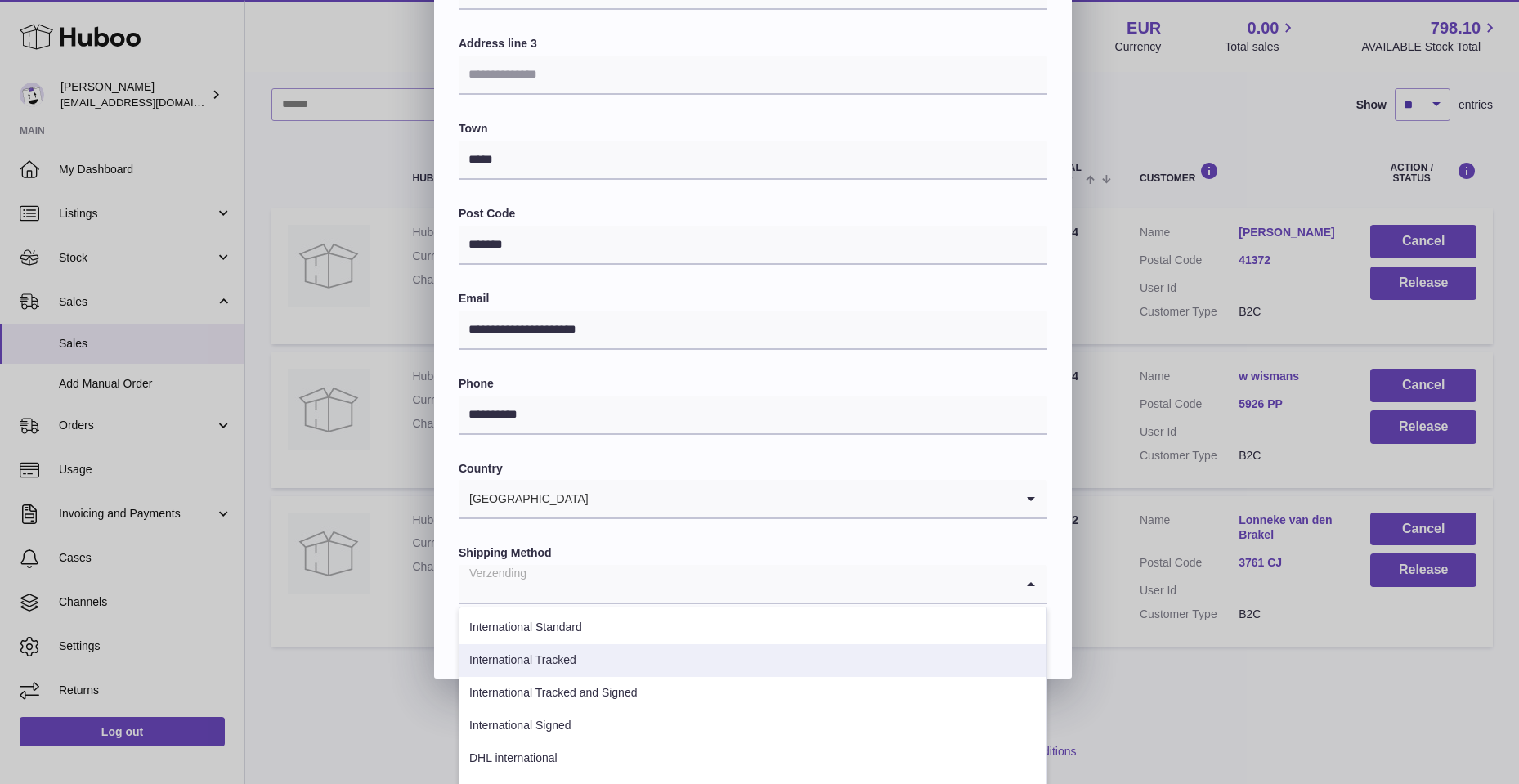
click at [508, 658] on li "International Tracked" at bounding box center [753, 660] width 587 height 33
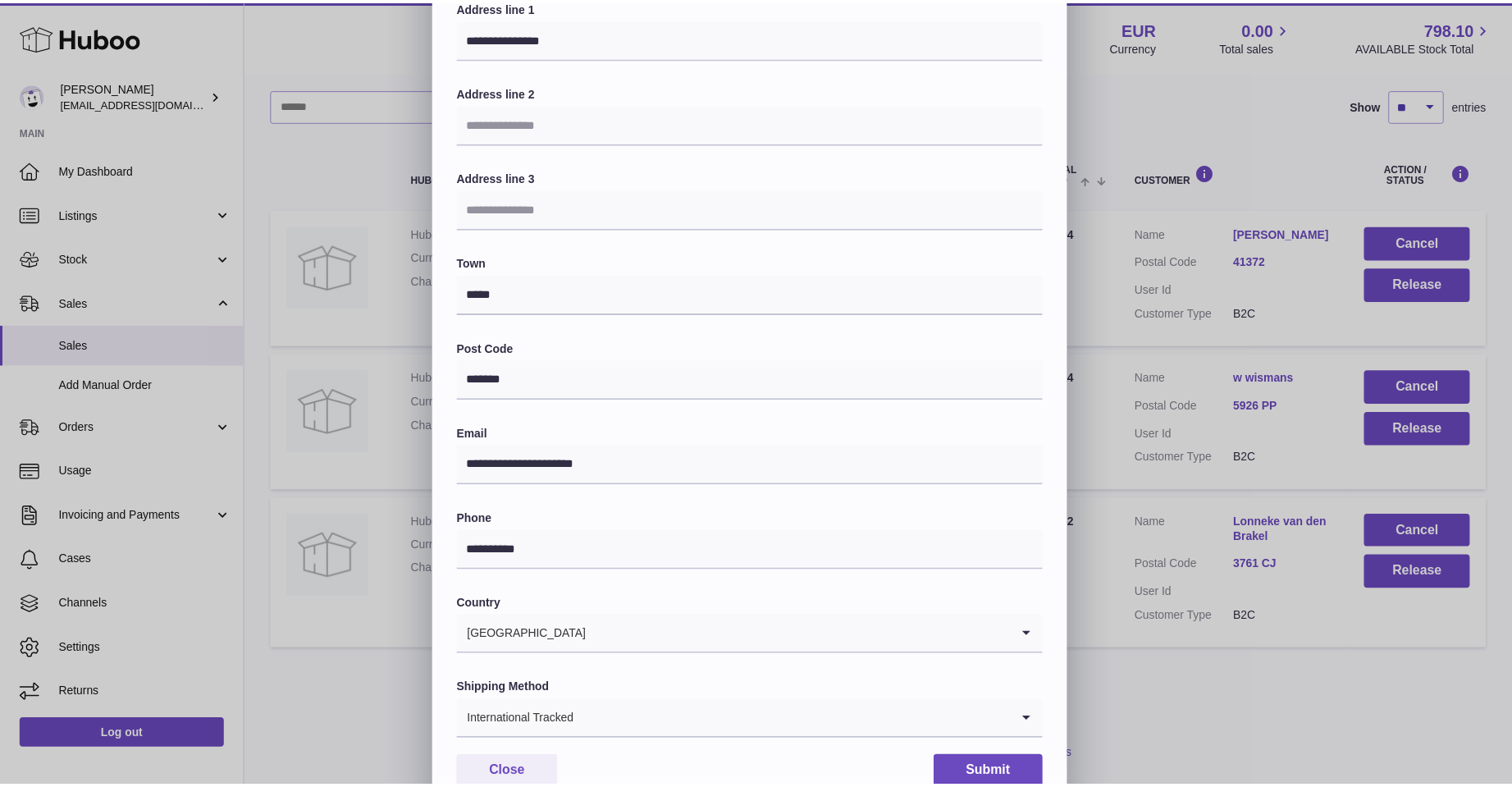
scroll to position [247, 0]
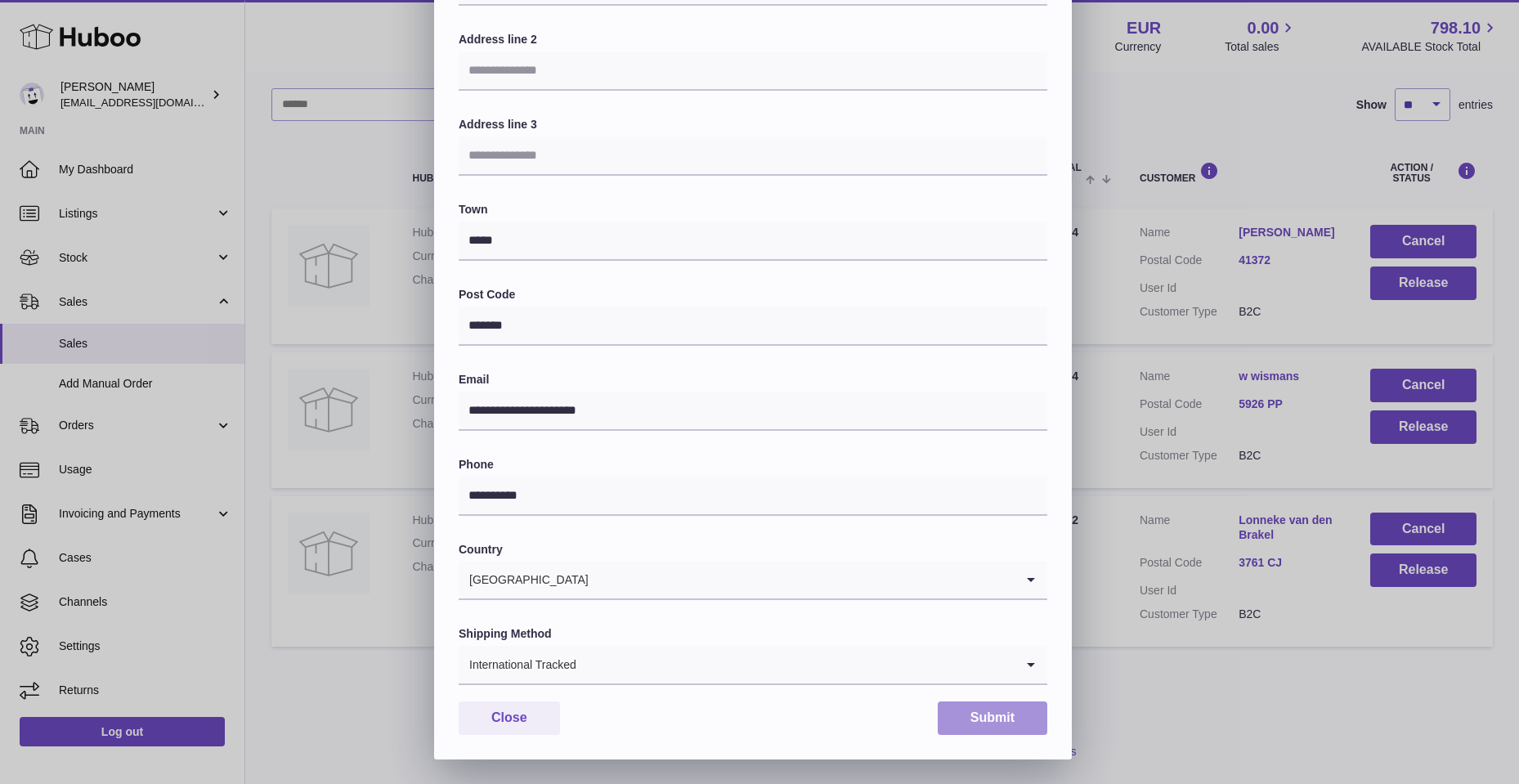
click at [993, 713] on button "Submit" at bounding box center [993, 718] width 109 height 34
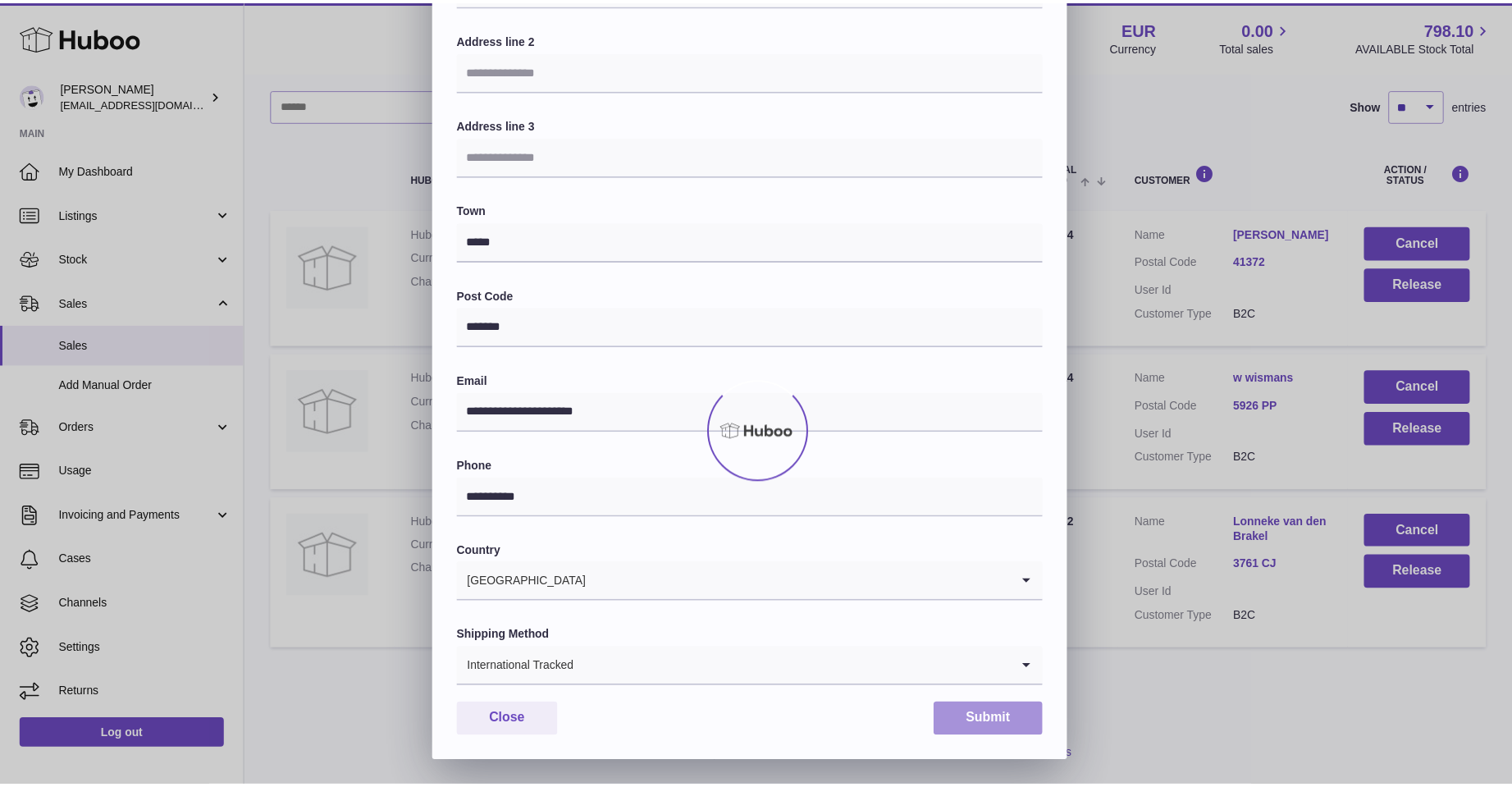
scroll to position [0, 0]
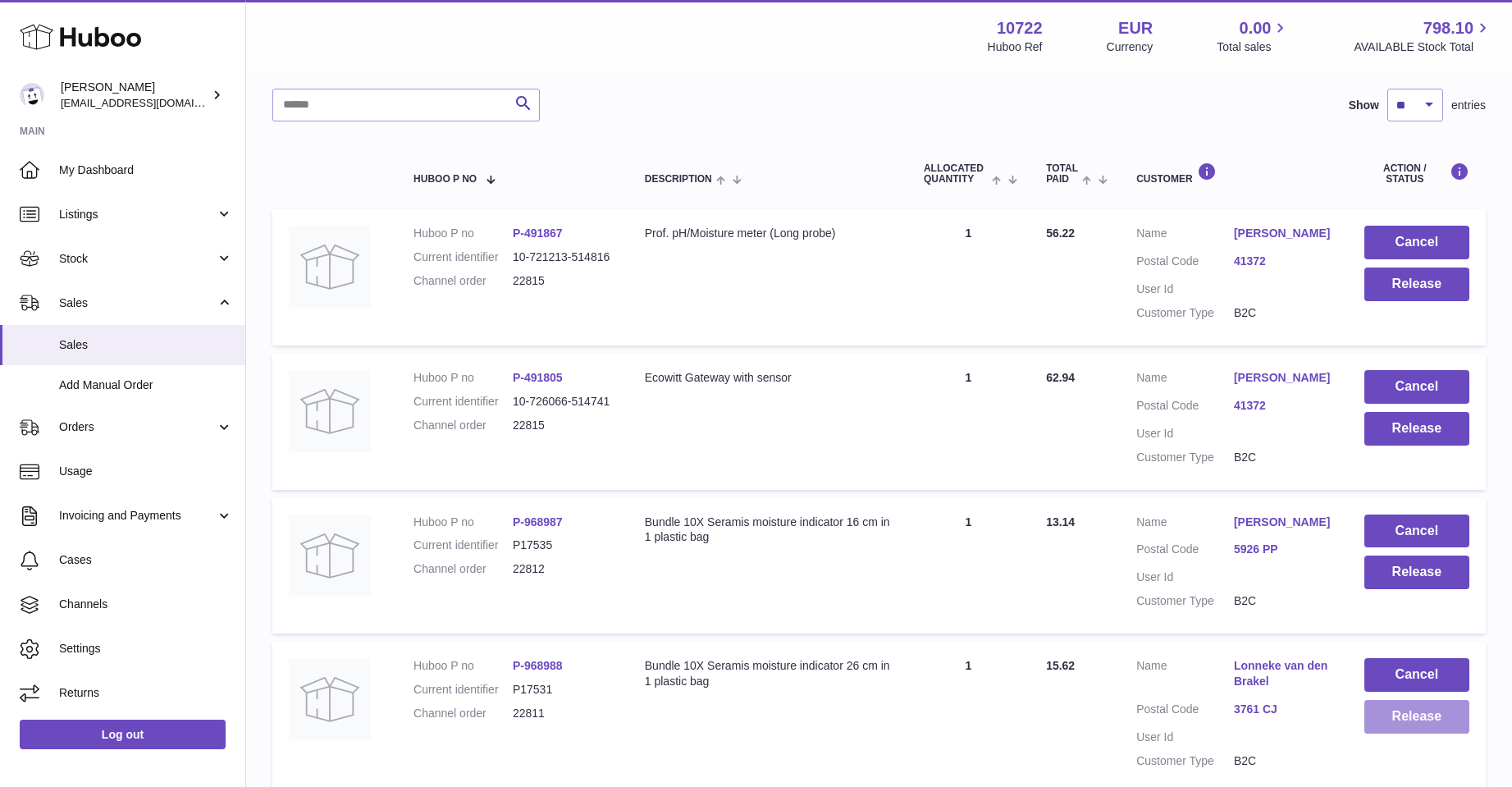
click at [1420, 715] on button "Release" at bounding box center [1416, 717] width 105 height 34
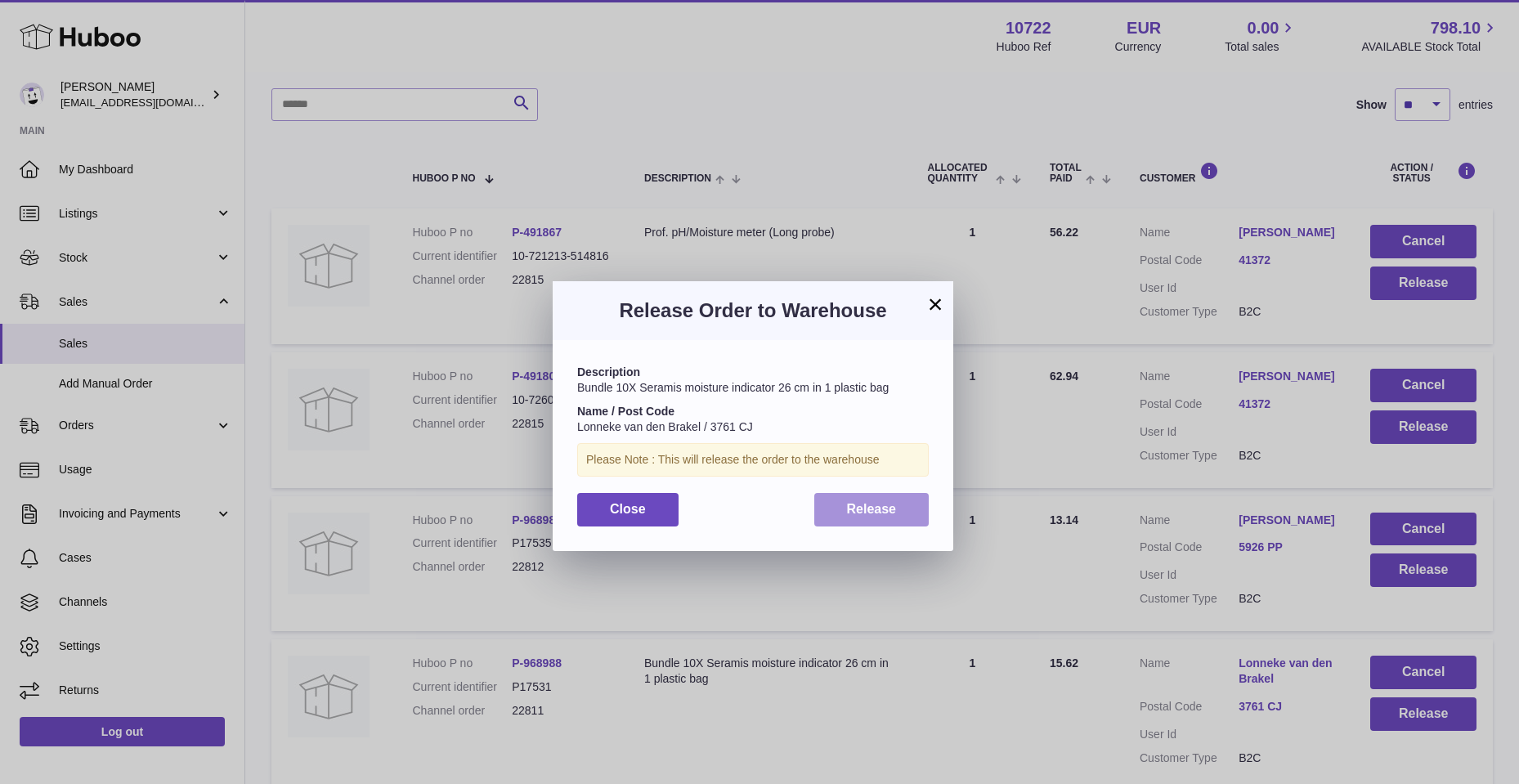
click at [908, 513] on button "Release" at bounding box center [872, 509] width 115 height 34
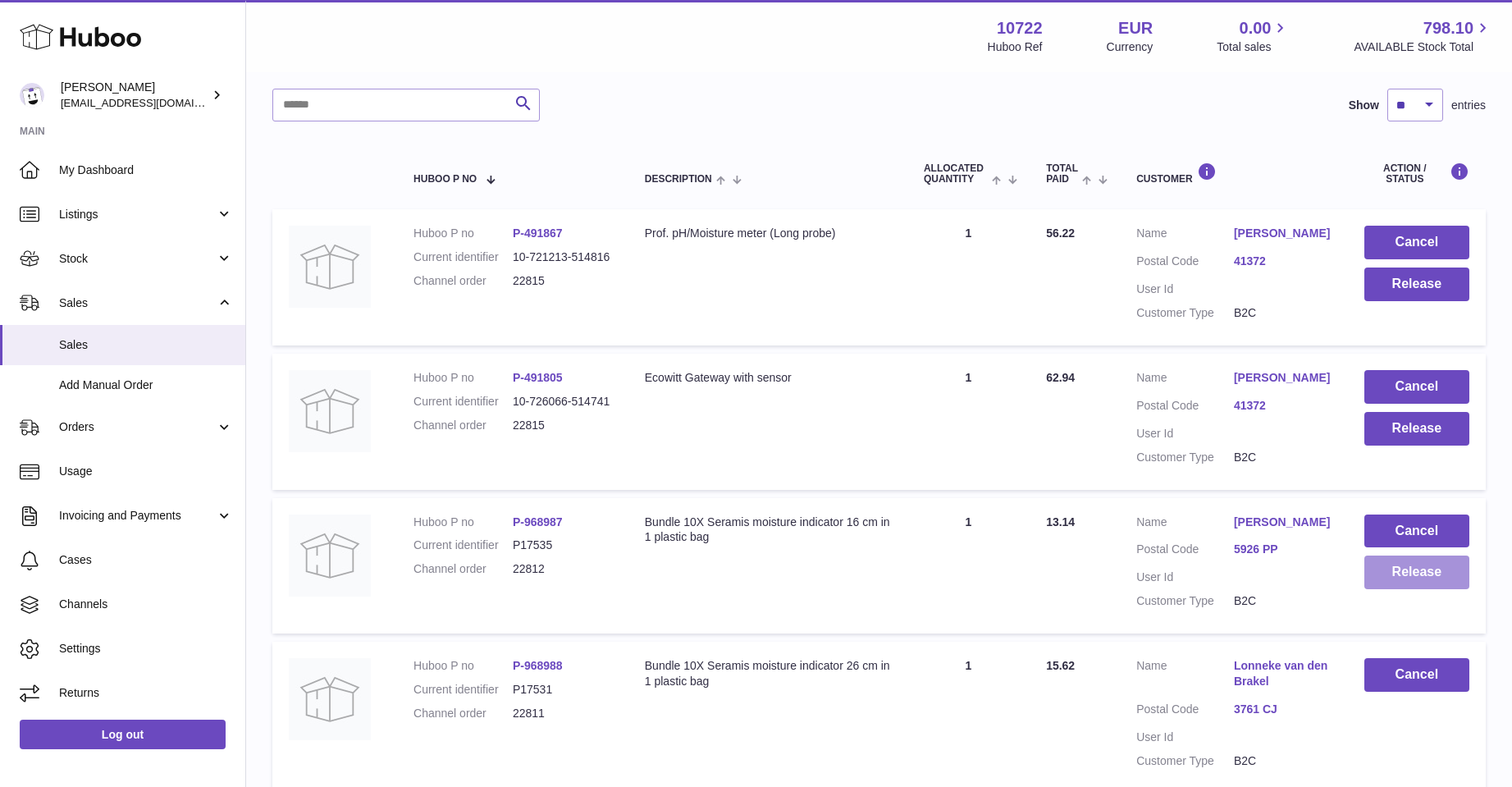
click at [1385, 569] on button "Release" at bounding box center [1416, 573] width 105 height 34
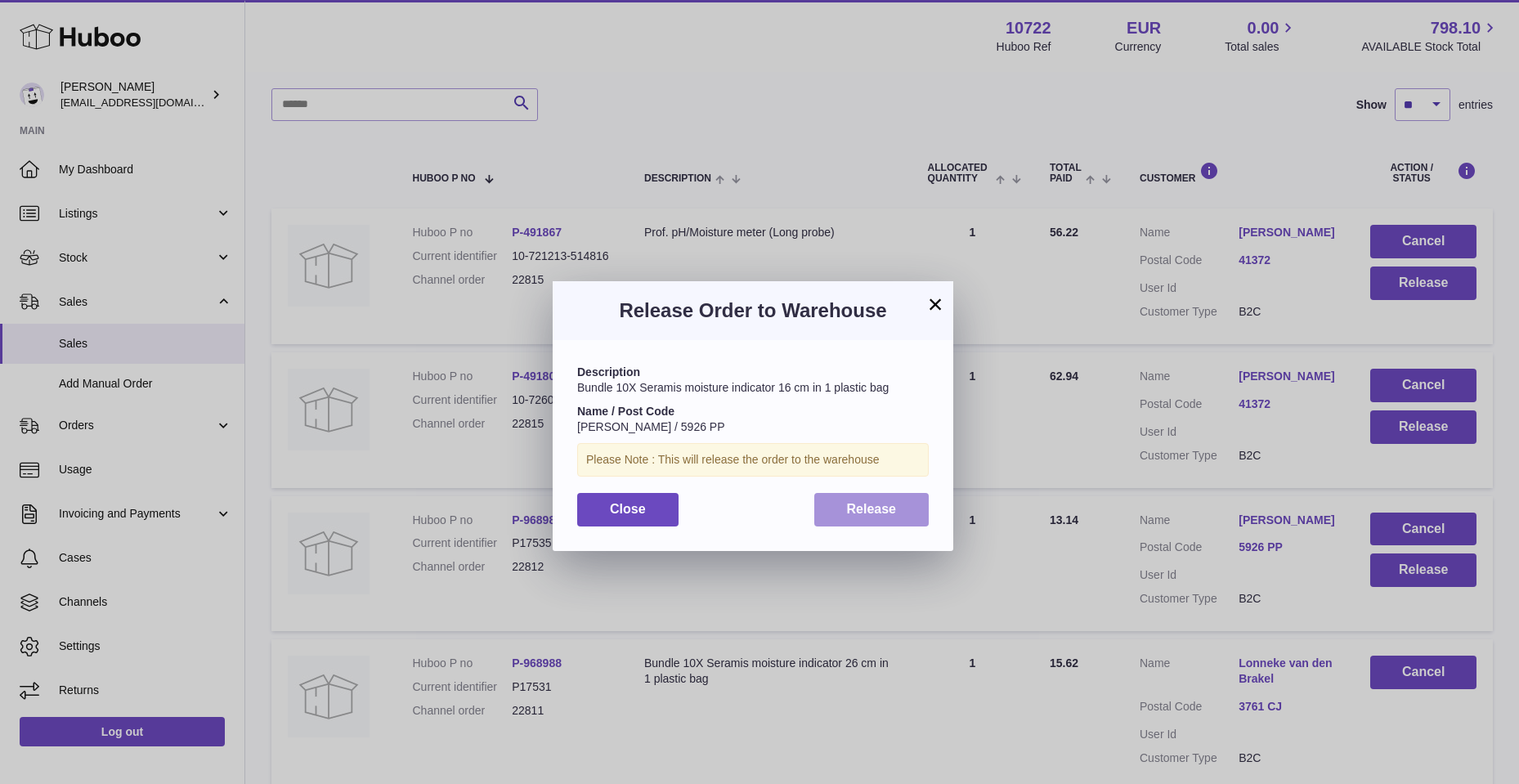
click at [908, 518] on button "Release" at bounding box center [872, 509] width 115 height 34
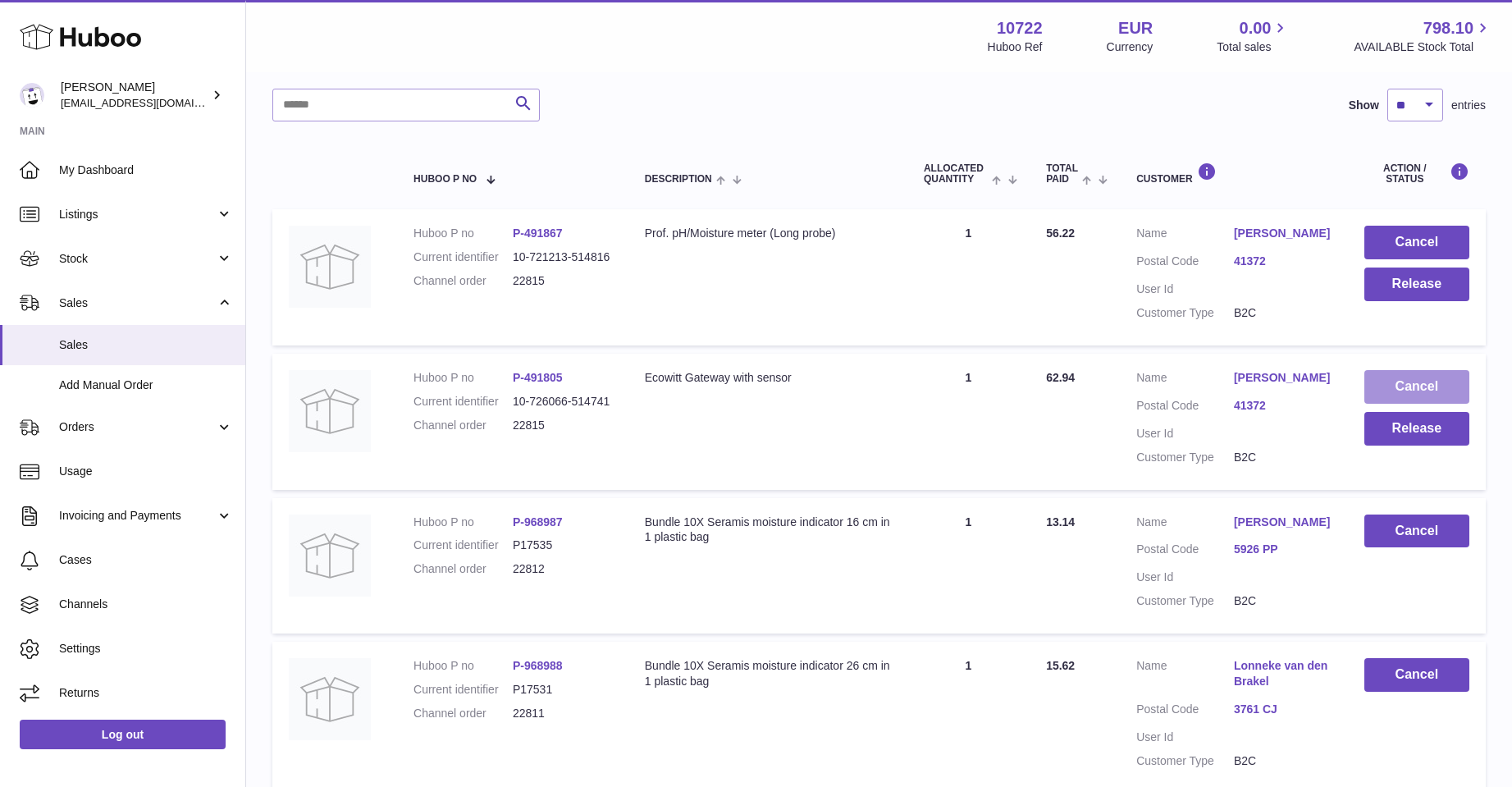
click at [1400, 389] on button "Cancel" at bounding box center [1416, 387] width 105 height 34
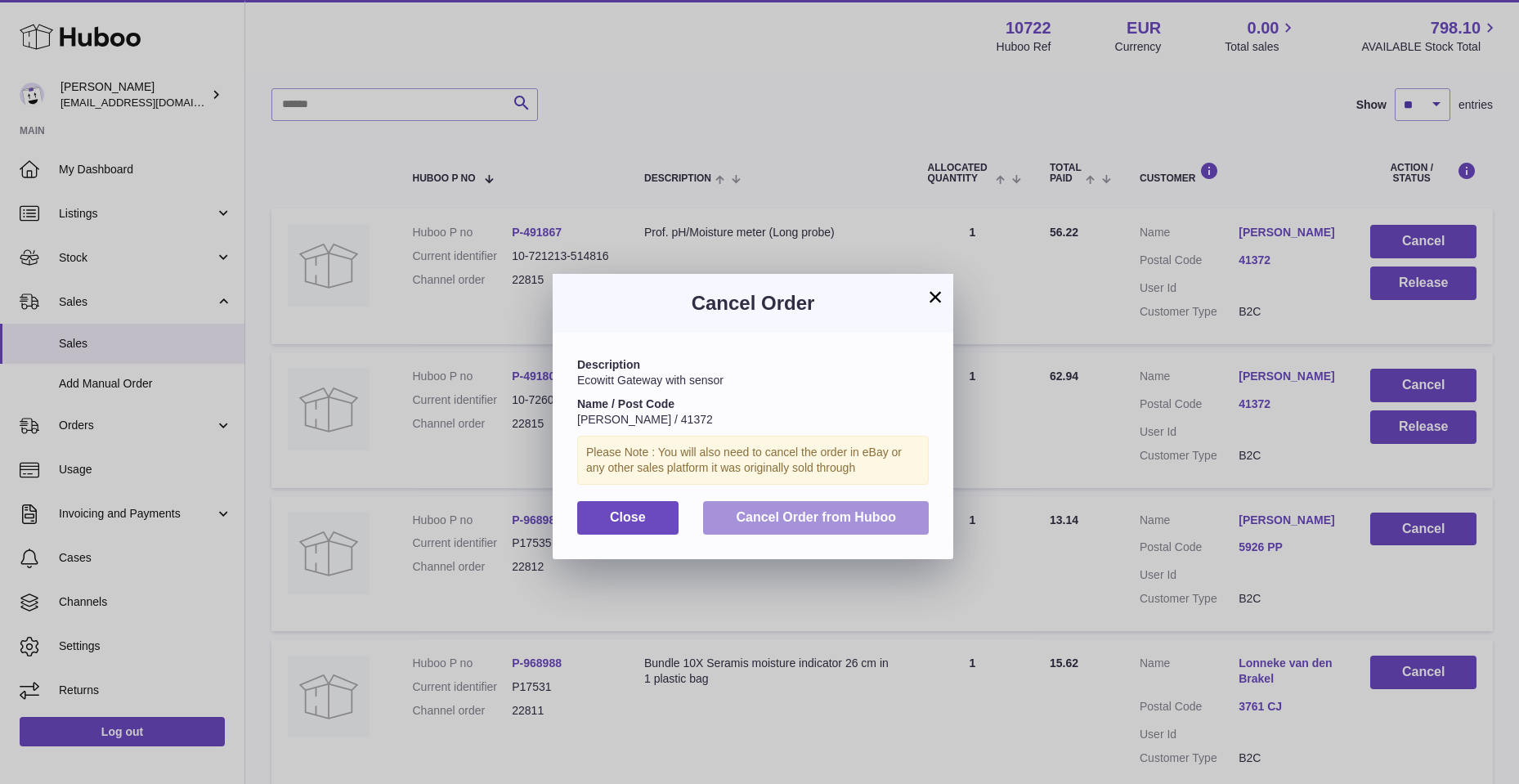
click at [814, 521] on span "Cancel Order from Huboo" at bounding box center [816, 517] width 160 height 14
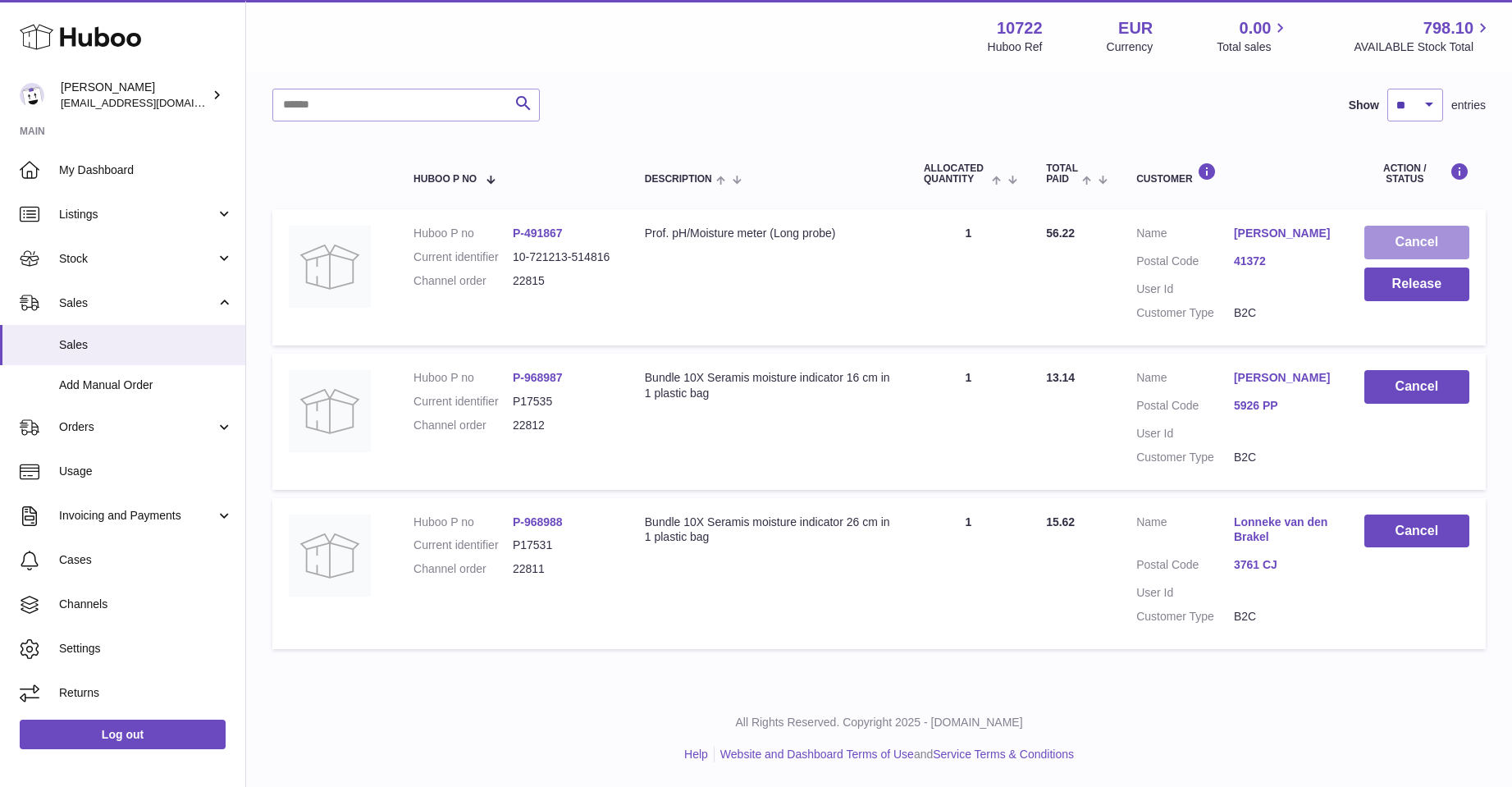
click at [1403, 237] on button "Cancel" at bounding box center [1416, 242] width 105 height 34
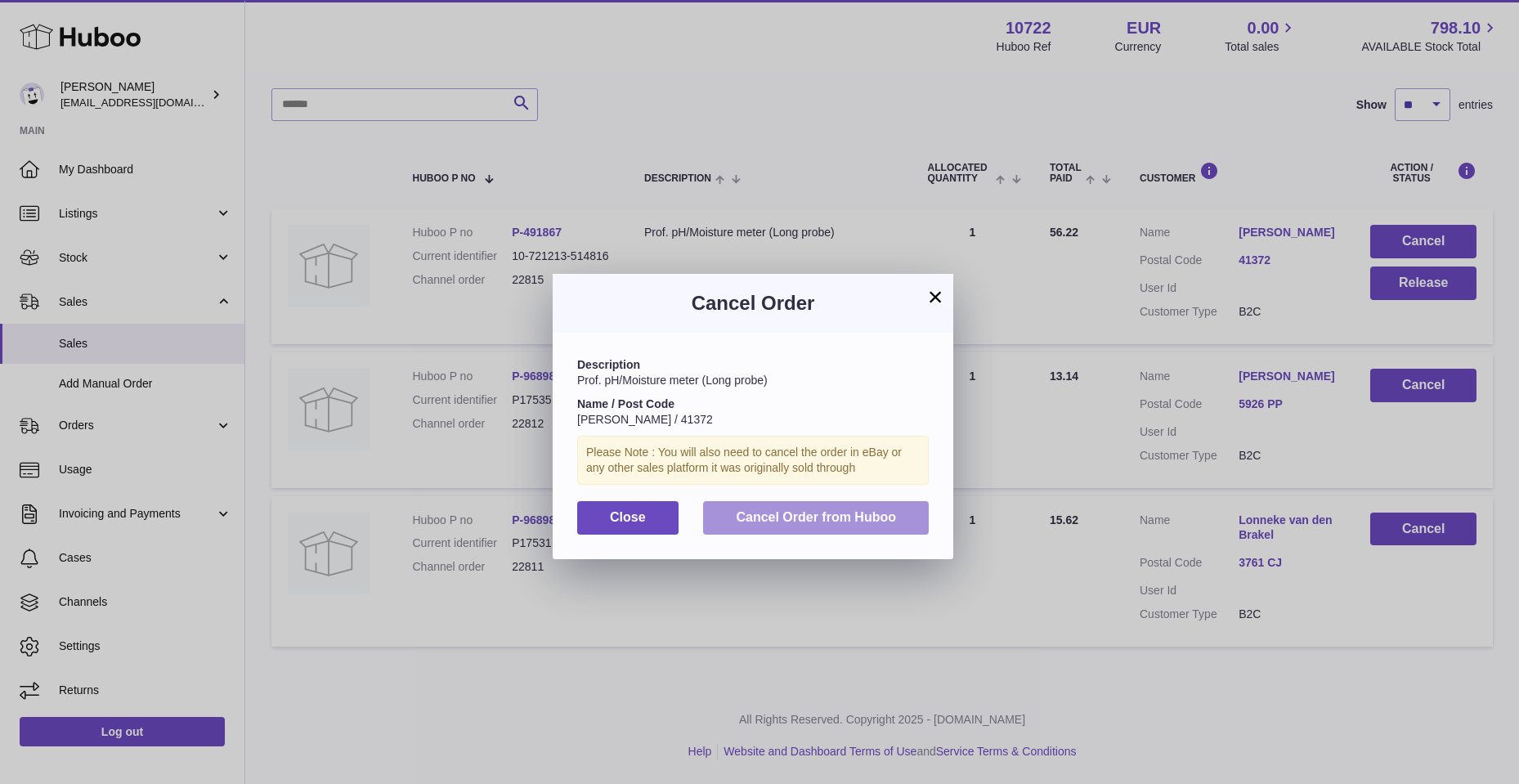
click at [799, 518] on span "Cancel Order from Huboo" at bounding box center [816, 517] width 160 height 14
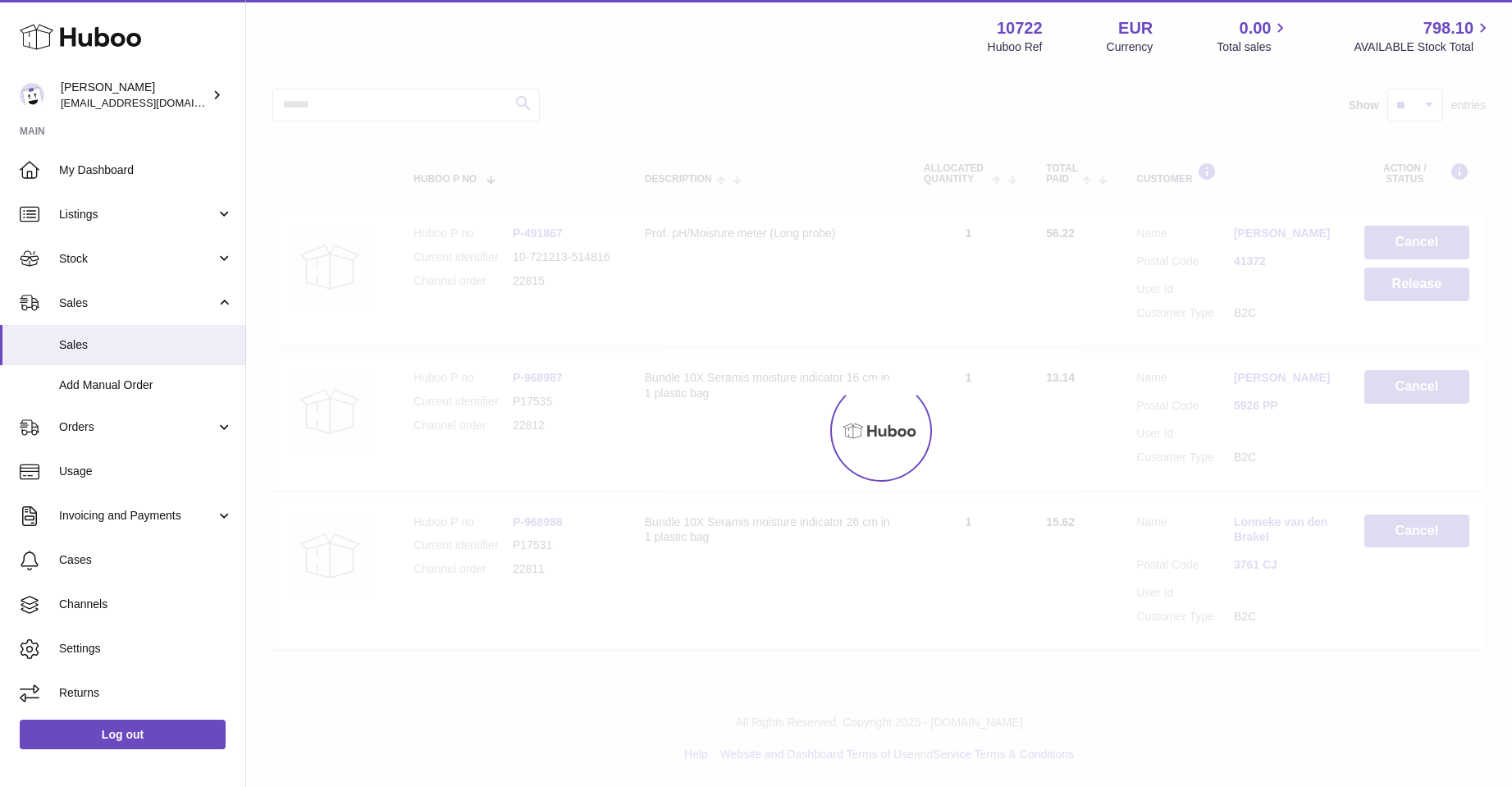
scroll to position [59, 0]
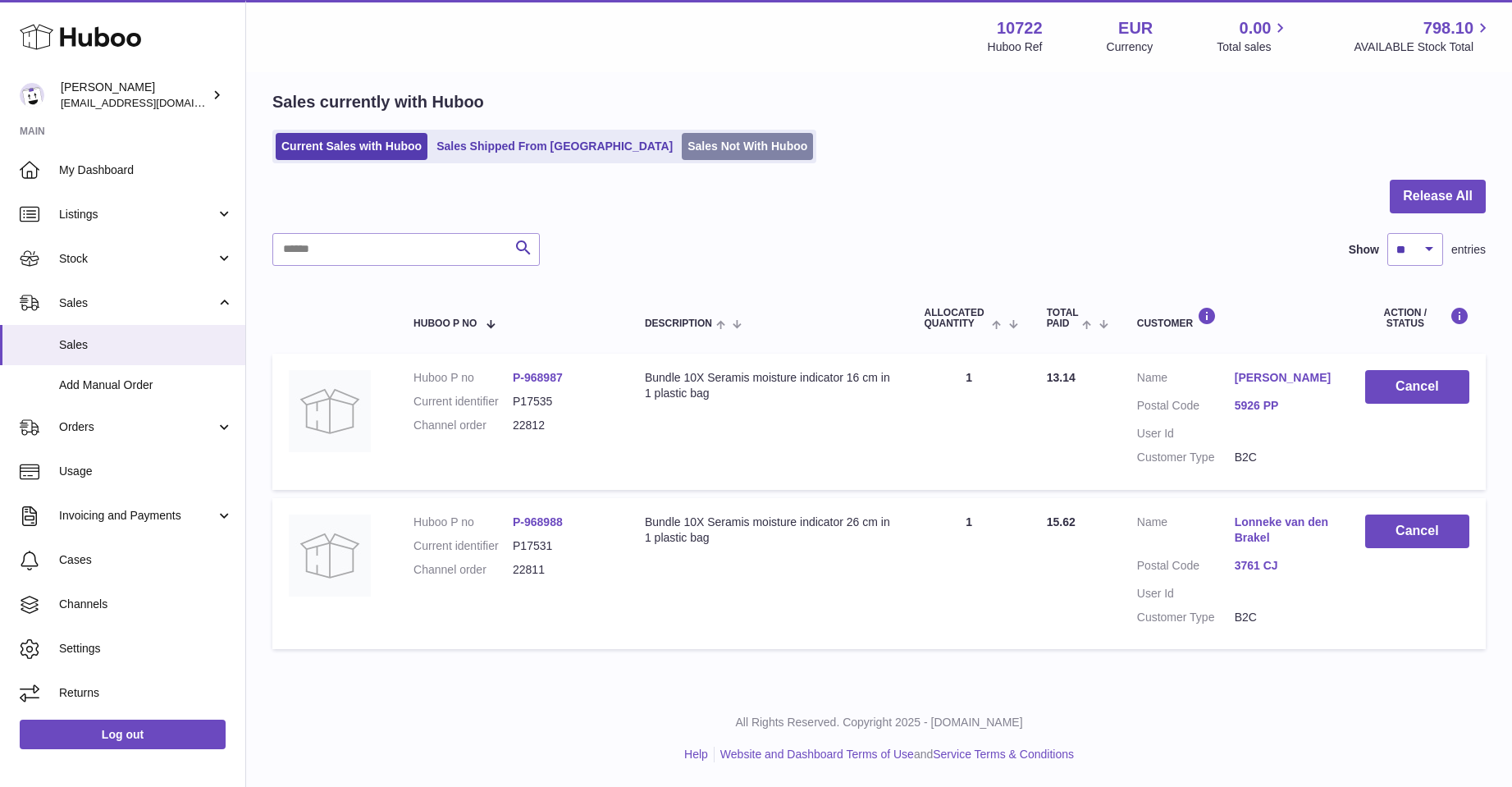
click at [685, 138] on link "Sales Not With Huboo" at bounding box center [747, 146] width 132 height 27
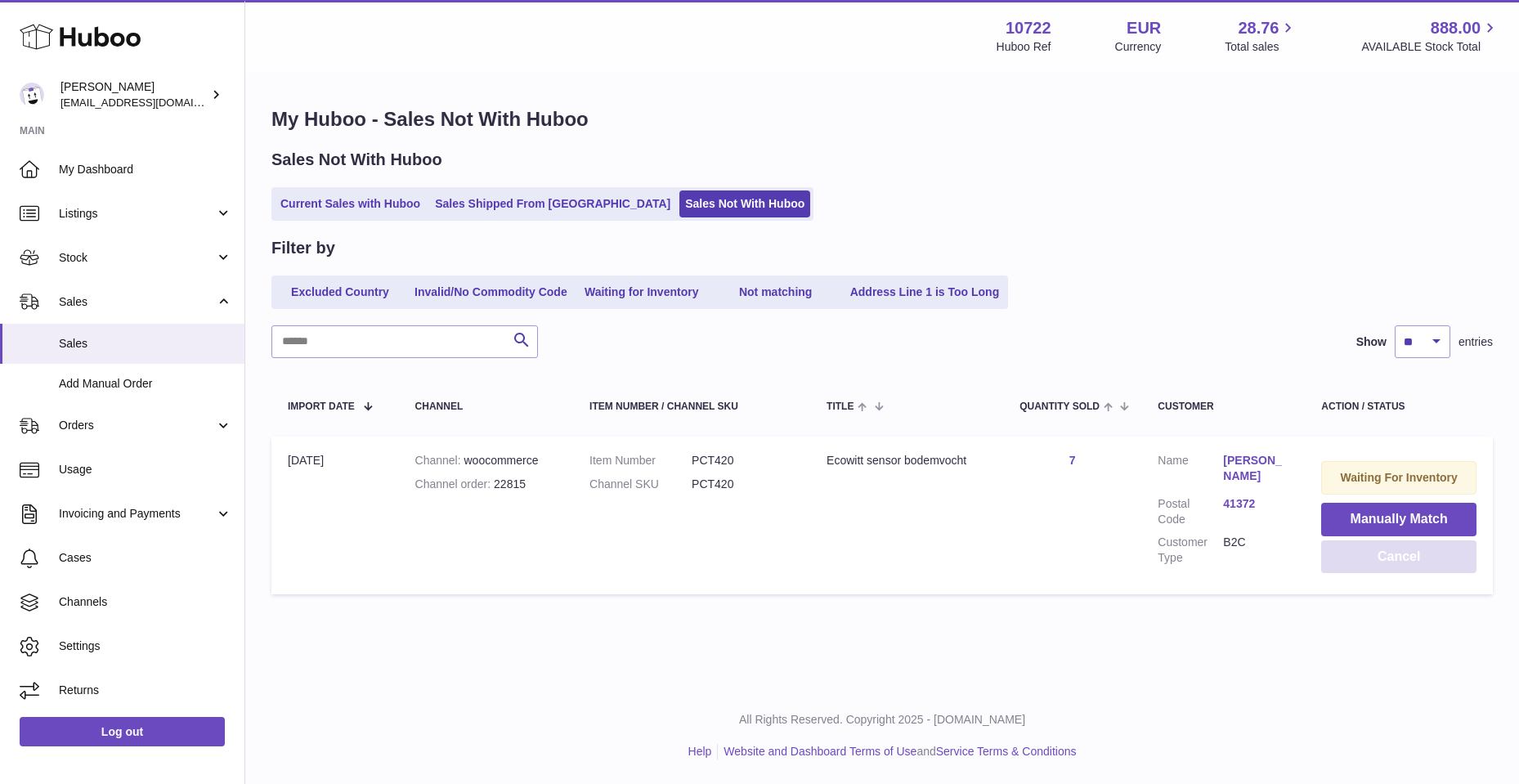
click at [1368, 558] on button "Cancel" at bounding box center [1398, 558] width 156 height 34
